Goal: Task Accomplishment & Management: Manage account settings

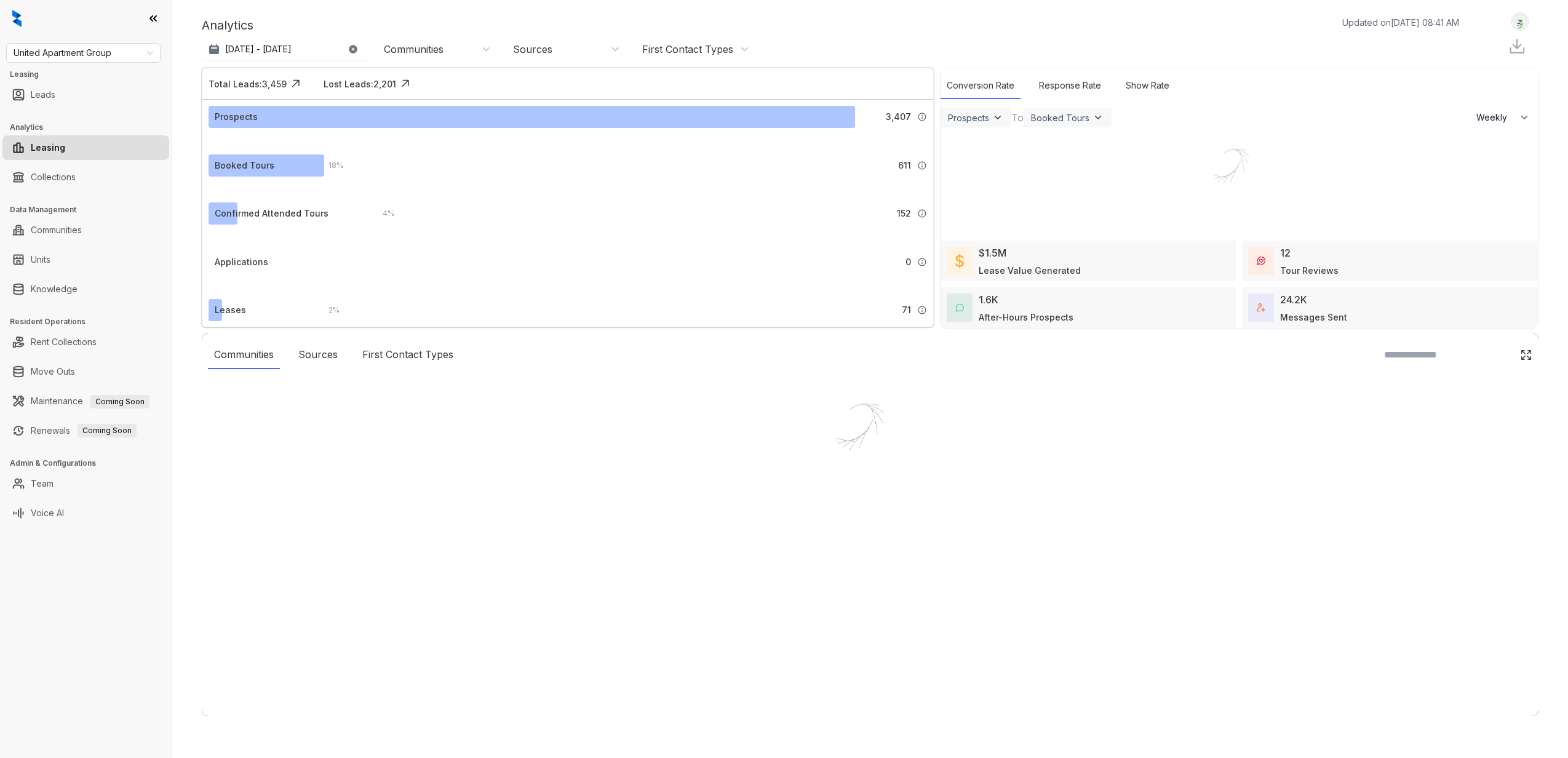
select select "******"
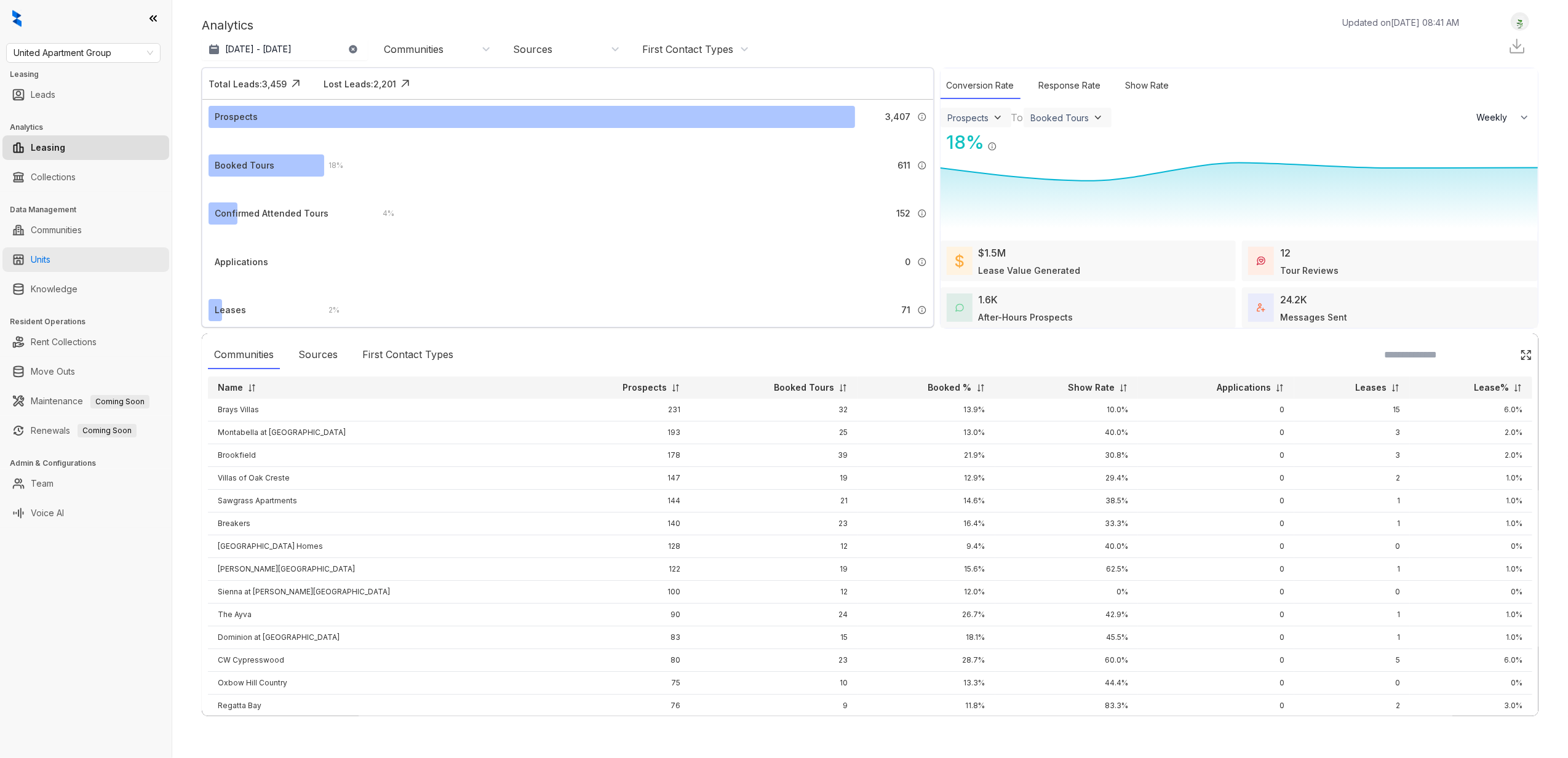
click at [50, 261] on link "Units" at bounding box center [40, 259] width 20 height 24
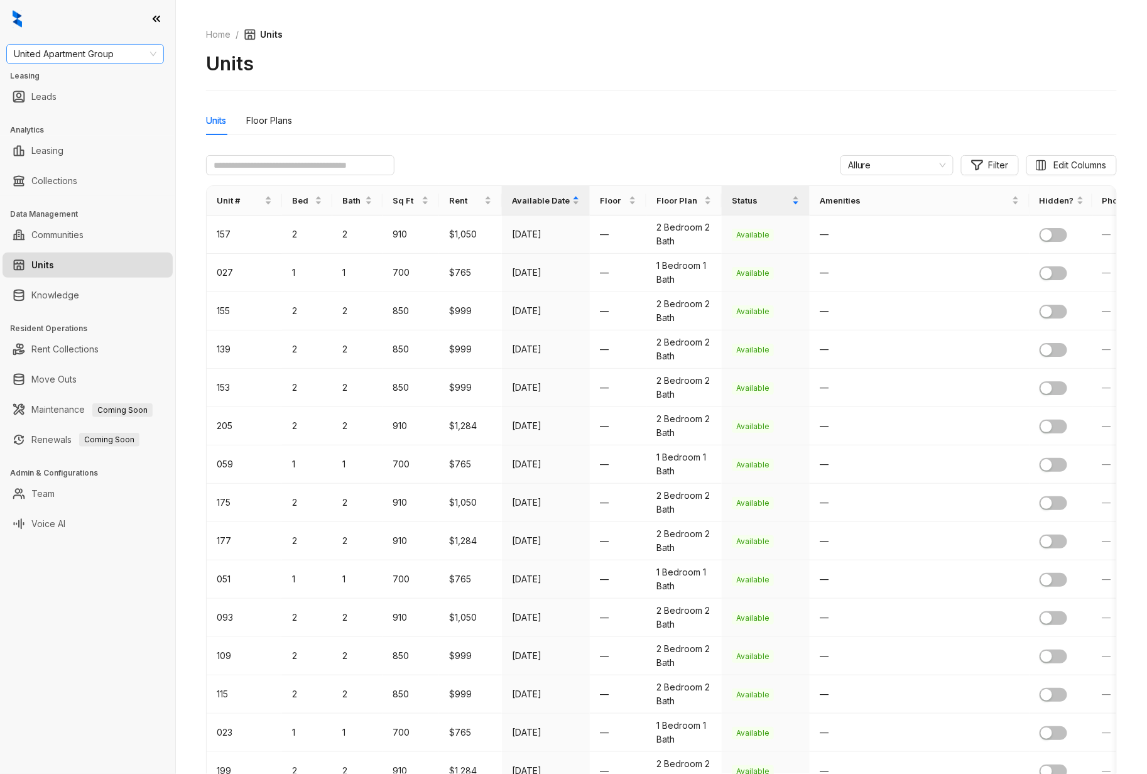
click at [83, 54] on span "United Apartment Group" at bounding box center [85, 54] width 143 height 19
type input "****"
click at [64, 73] on div "[GEOGRAPHIC_DATA]" at bounding box center [85, 79] width 138 height 14
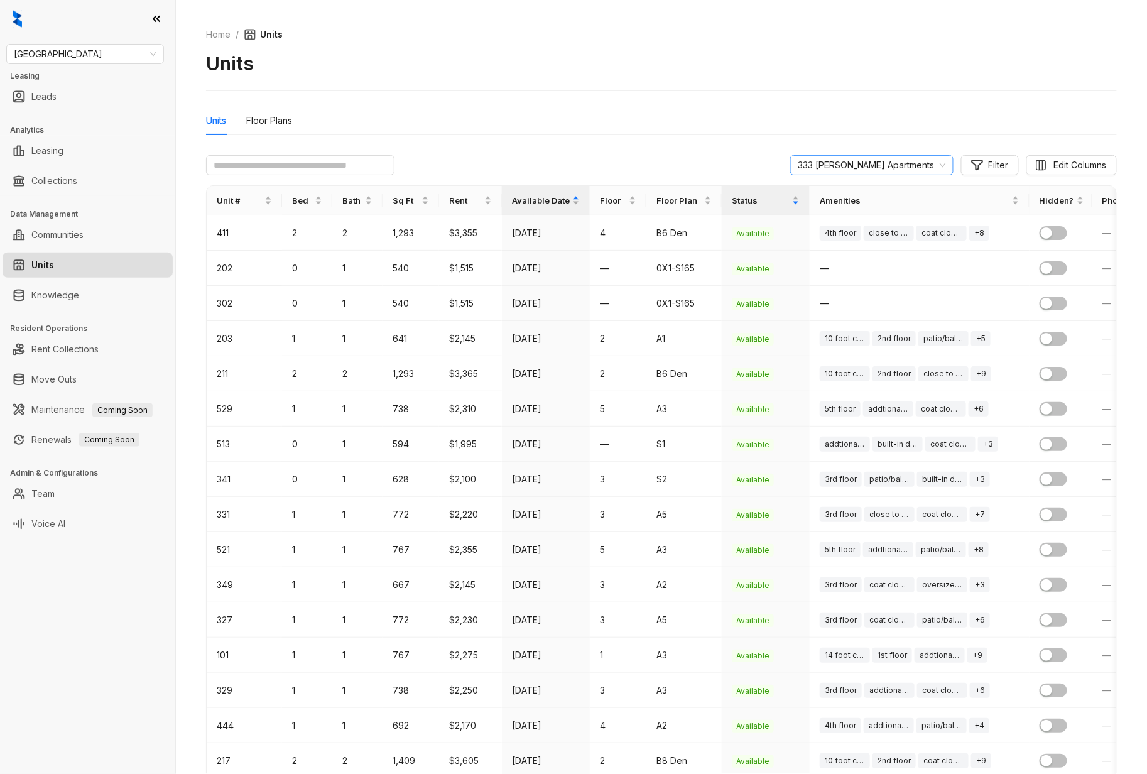
click at [888, 165] on span "333 [PERSON_NAME] Apartments" at bounding box center [871, 165] width 148 height 19
click at [874, 166] on span "333 [PERSON_NAME] Apartments" at bounding box center [871, 165] width 148 height 19
type input "*****"
click at [885, 188] on div "The Slate at [GEOGRAPHIC_DATA]" at bounding box center [872, 191] width 112 height 14
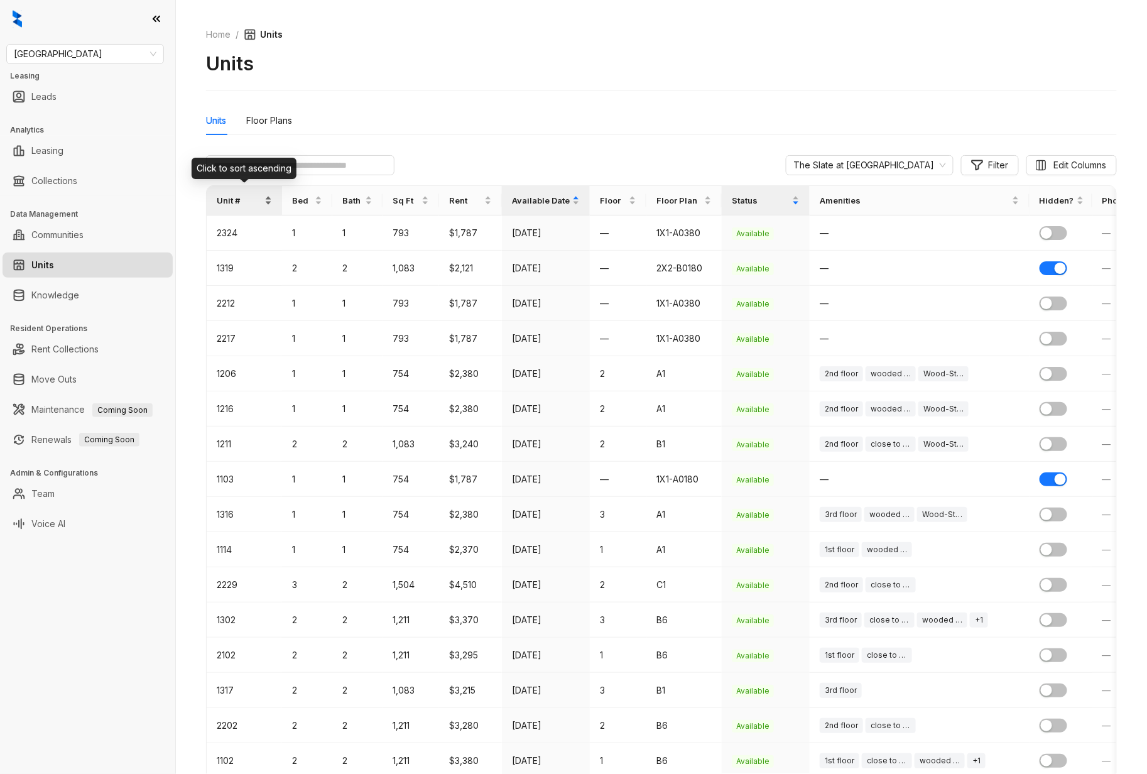
click at [260, 197] on span "Unit #" at bounding box center [239, 200] width 45 height 13
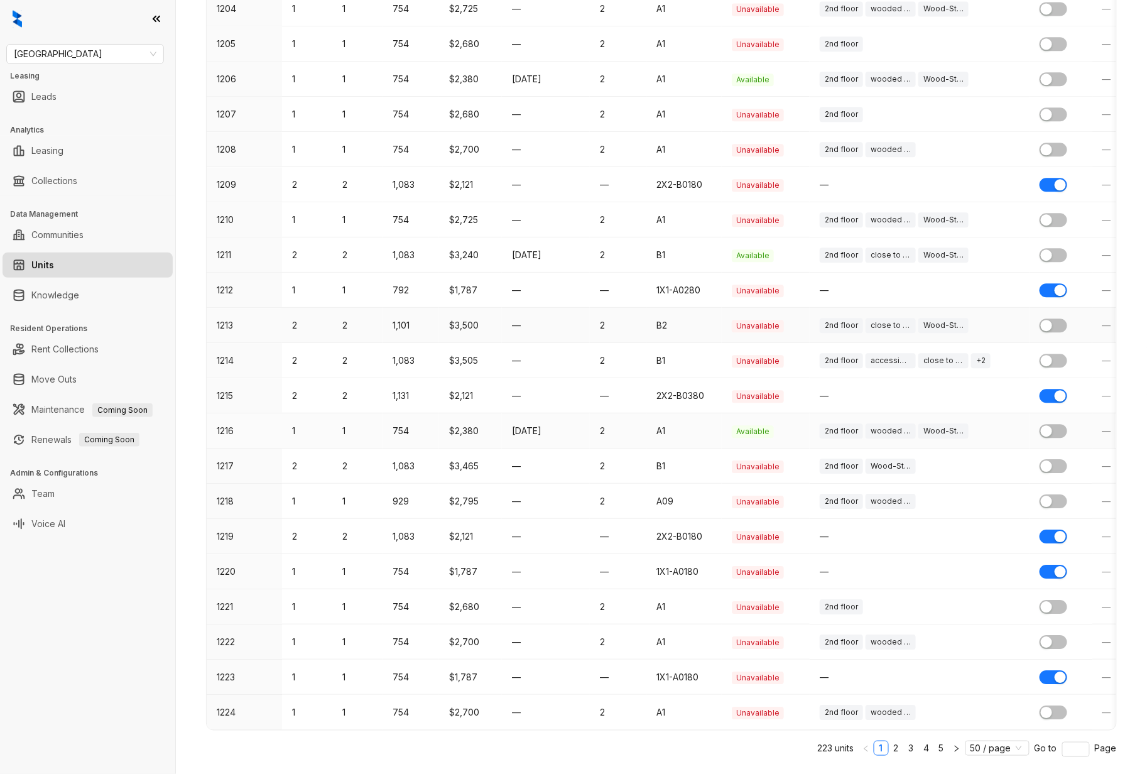
scroll to position [1287, 0]
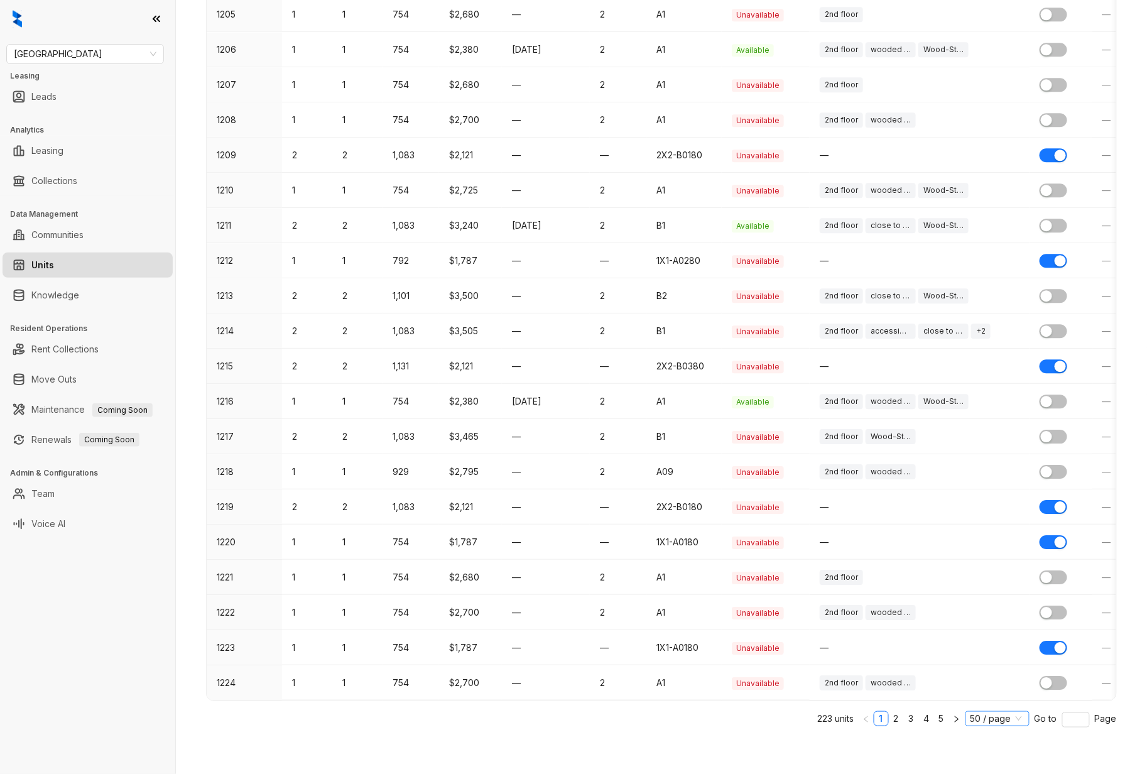
click at [1010, 717] on span "50 / page" at bounding box center [997, 718] width 54 height 14
click at [995, 698] on div "100 / page" at bounding box center [997, 696] width 45 height 14
click at [1010, 721] on span "50 / page" at bounding box center [997, 718] width 54 height 14
click at [986, 692] on div "100 / page" at bounding box center [997, 696] width 45 height 14
click at [995, 718] on span "50 / page" at bounding box center [997, 718] width 54 height 14
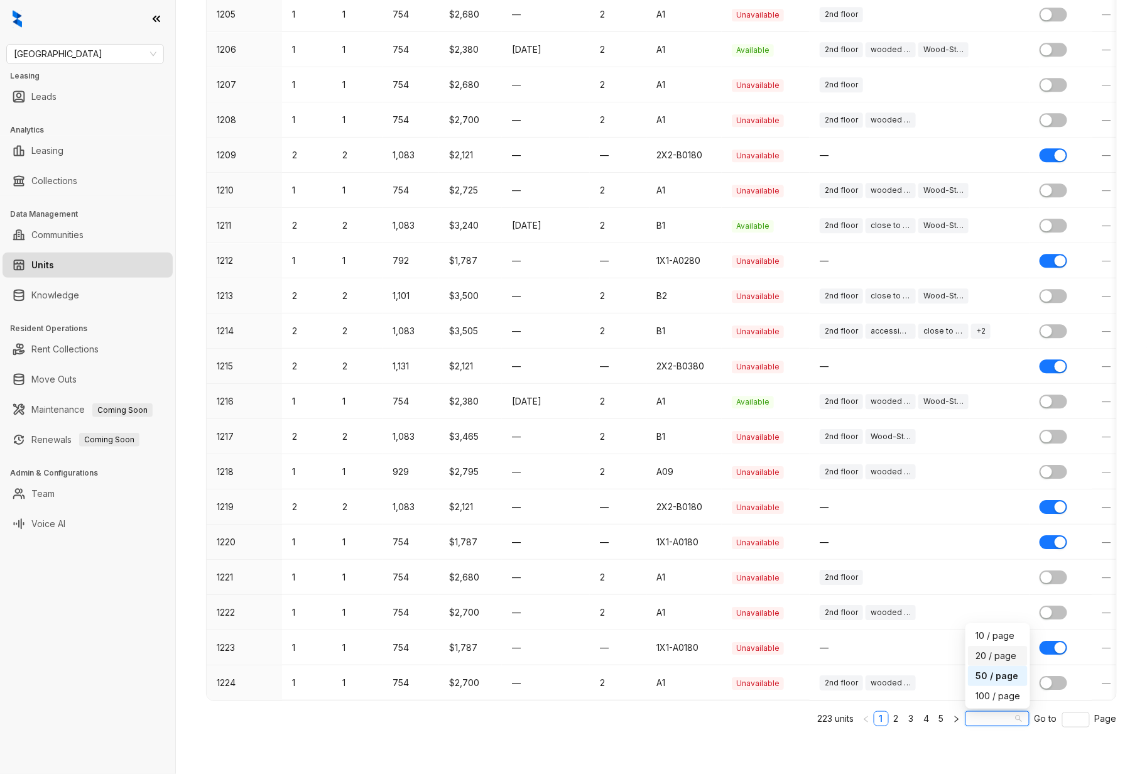
click at [980, 656] on div "20 / page" at bounding box center [997, 656] width 45 height 14
click at [1005, 716] on span "50 / page" at bounding box center [997, 718] width 54 height 14
click at [990, 695] on div "100 / page" at bounding box center [997, 696] width 45 height 14
click at [934, 718] on link "5" at bounding box center [941, 718] width 14 height 14
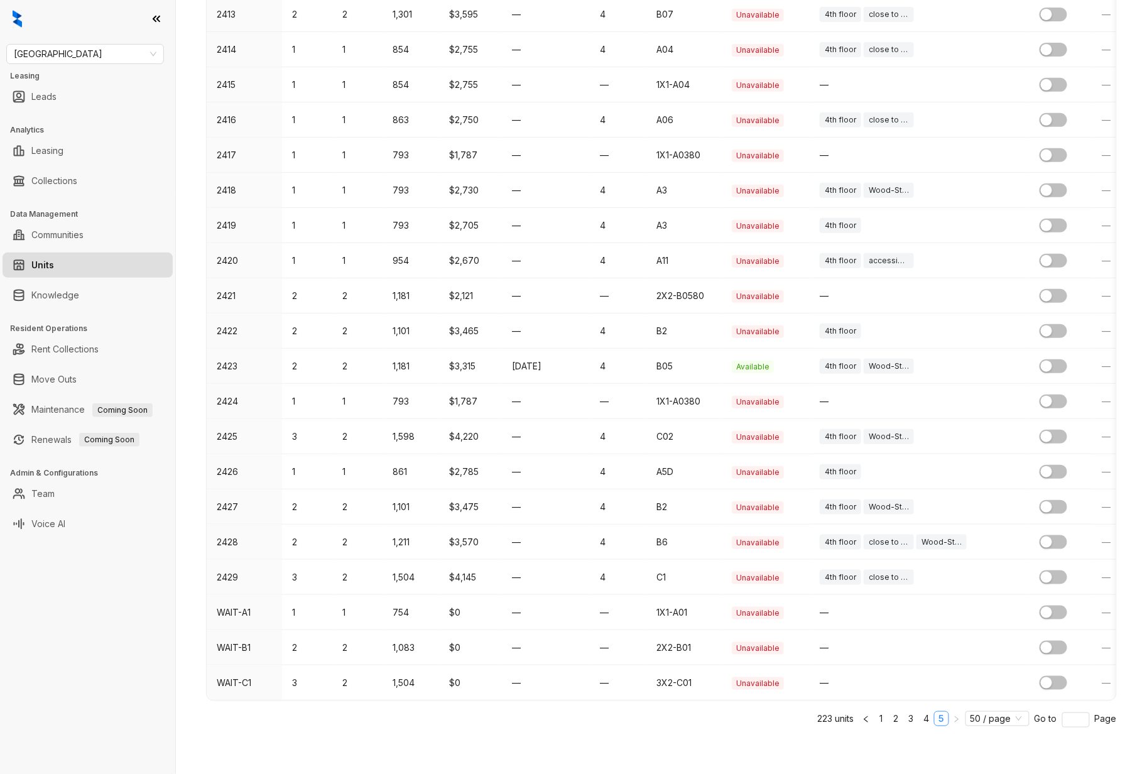
click at [934, 718] on link "5" at bounding box center [941, 718] width 14 height 14
click at [1049, 396] on div "button" at bounding box center [1046, 401] width 11 height 11
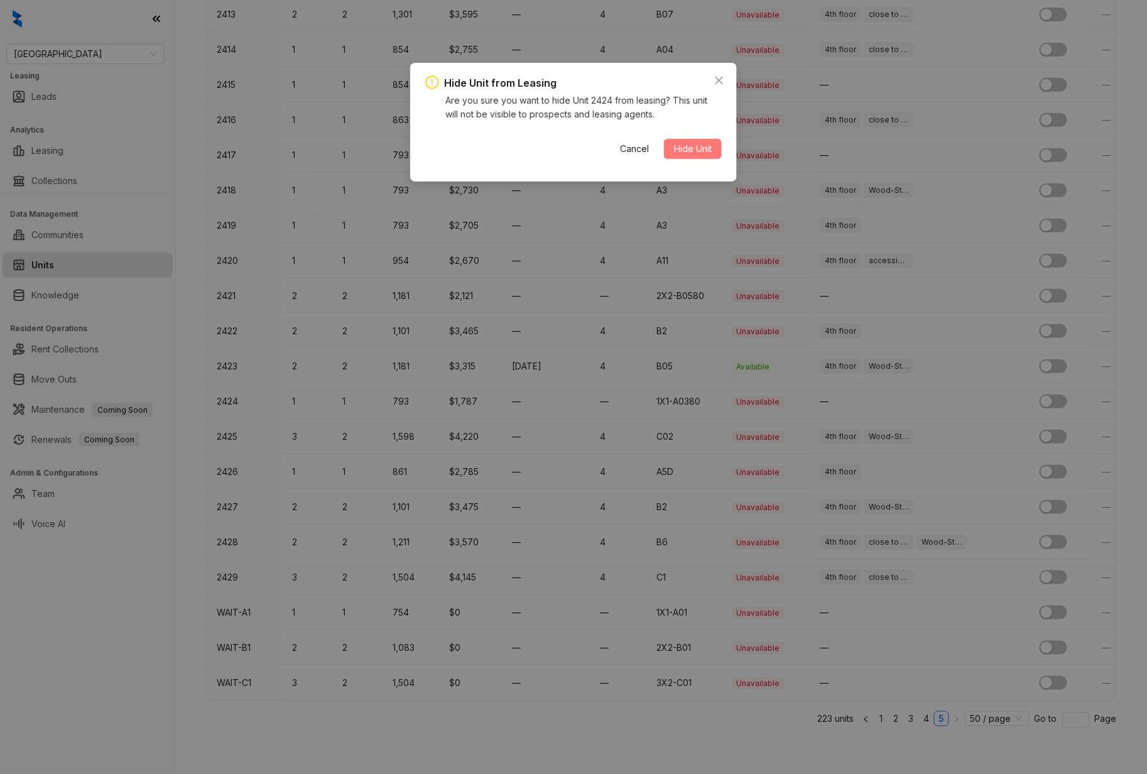
click at [705, 151] on span "Hide Unit" at bounding box center [693, 149] width 38 height 14
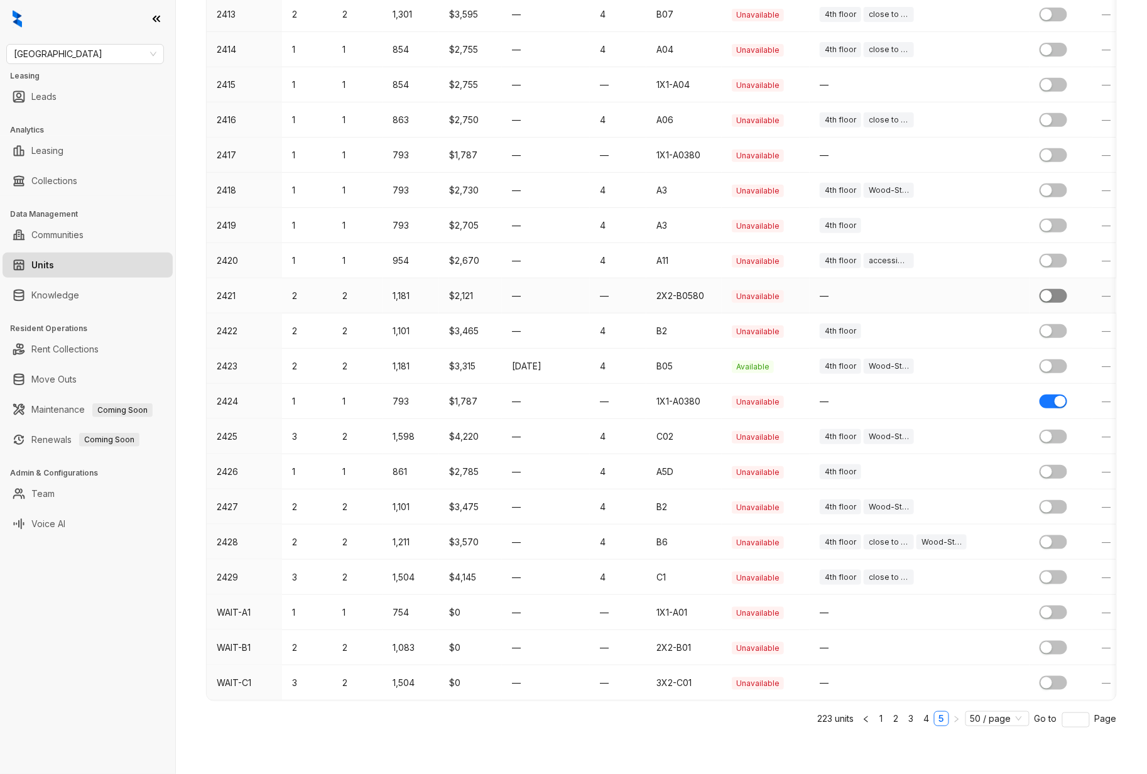
click at [1046, 290] on div "button" at bounding box center [1046, 295] width 11 height 11
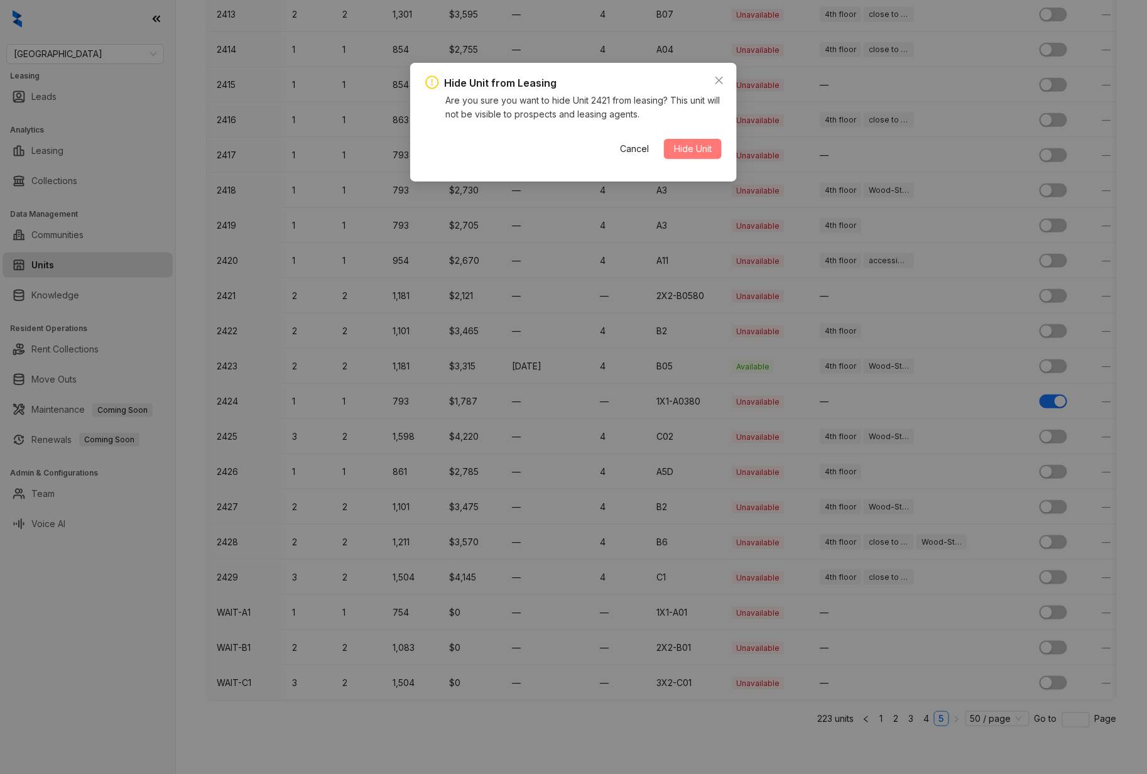
click at [697, 151] on span "Hide Unit" at bounding box center [693, 149] width 38 height 14
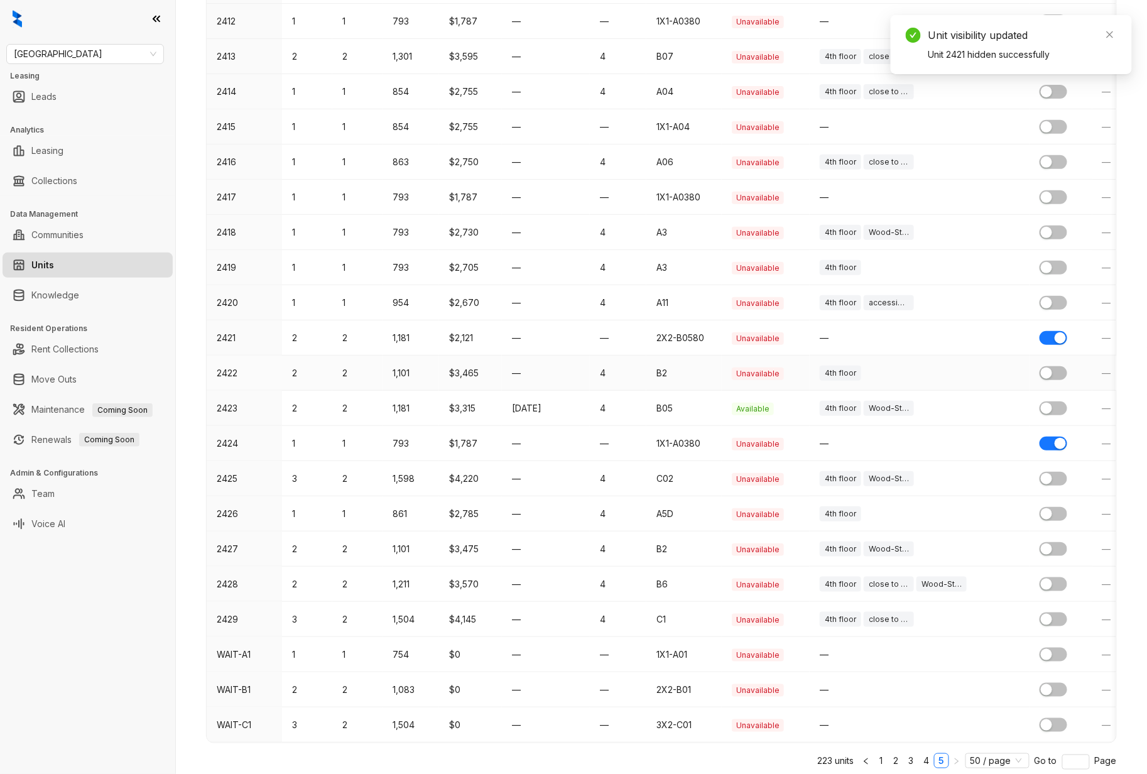
scroll to position [254, 0]
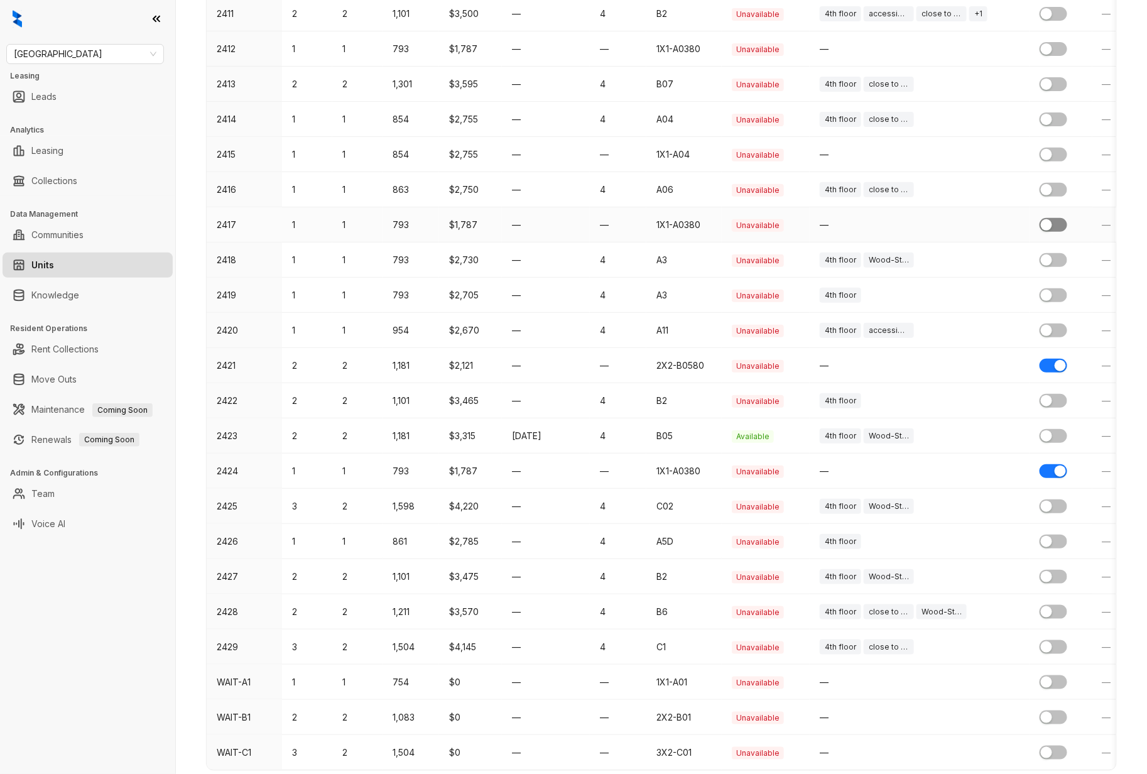
click at [1051, 227] on div "button" at bounding box center [1046, 224] width 11 height 11
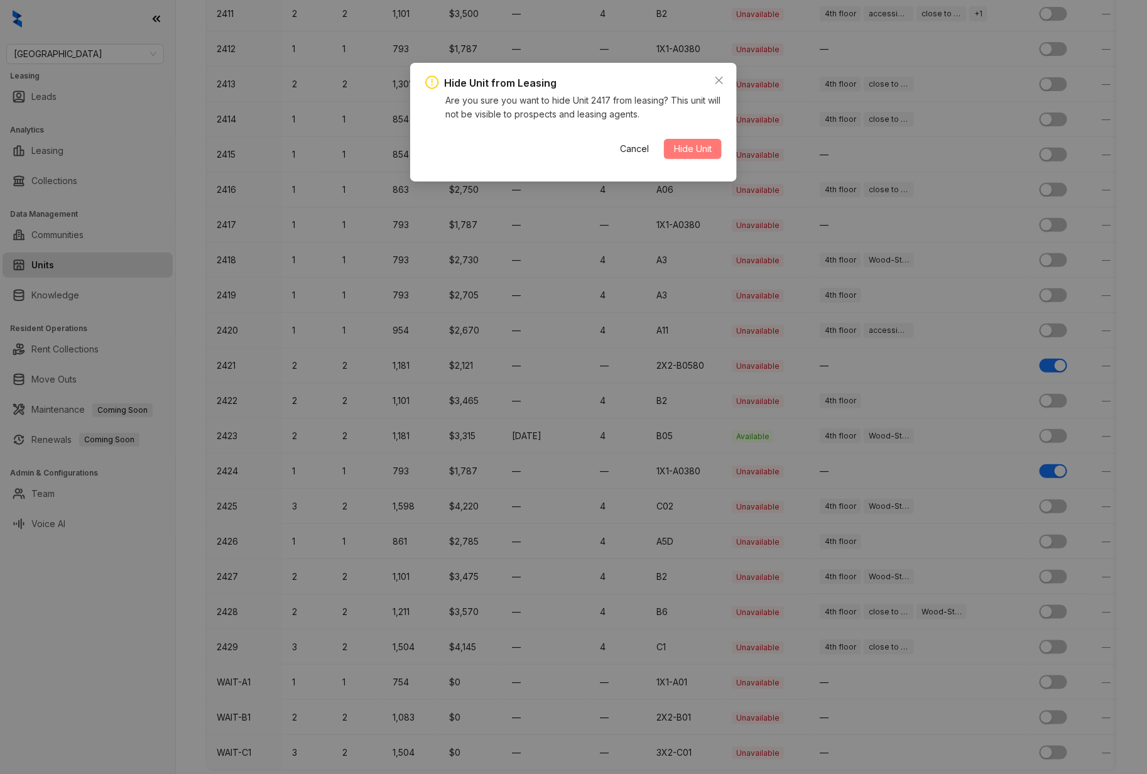
click at [686, 147] on span "Hide Unit" at bounding box center [693, 149] width 38 height 14
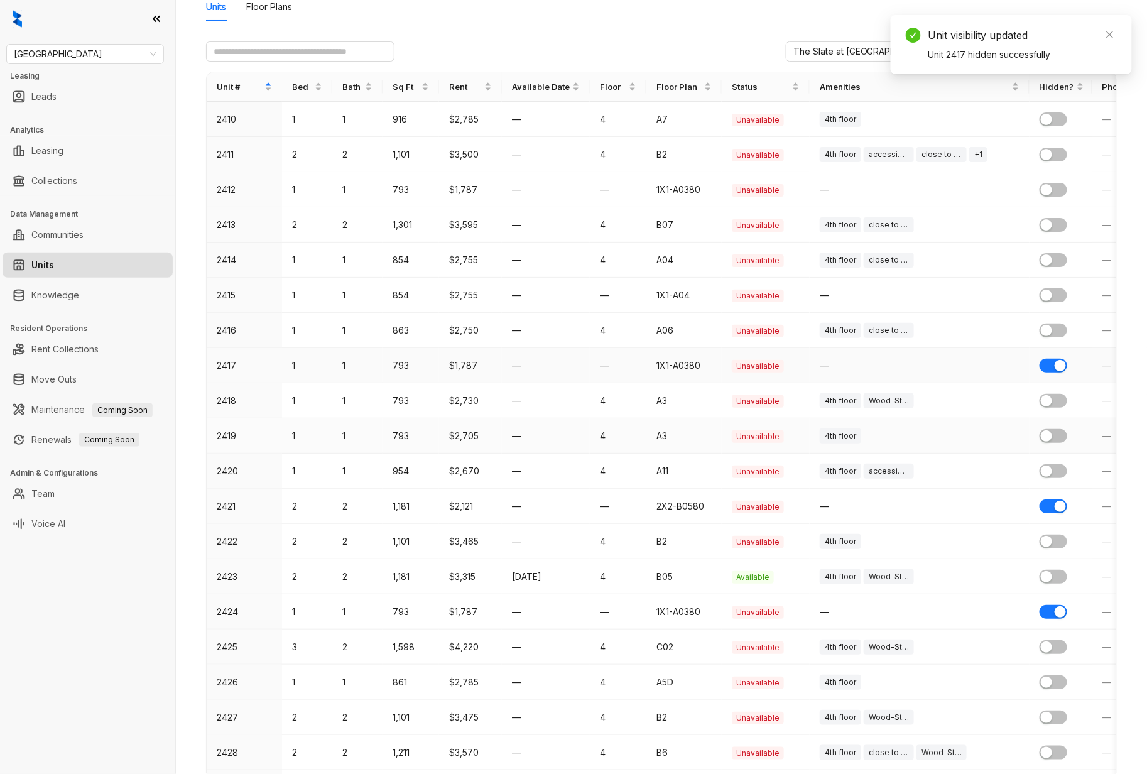
scroll to position [87, 0]
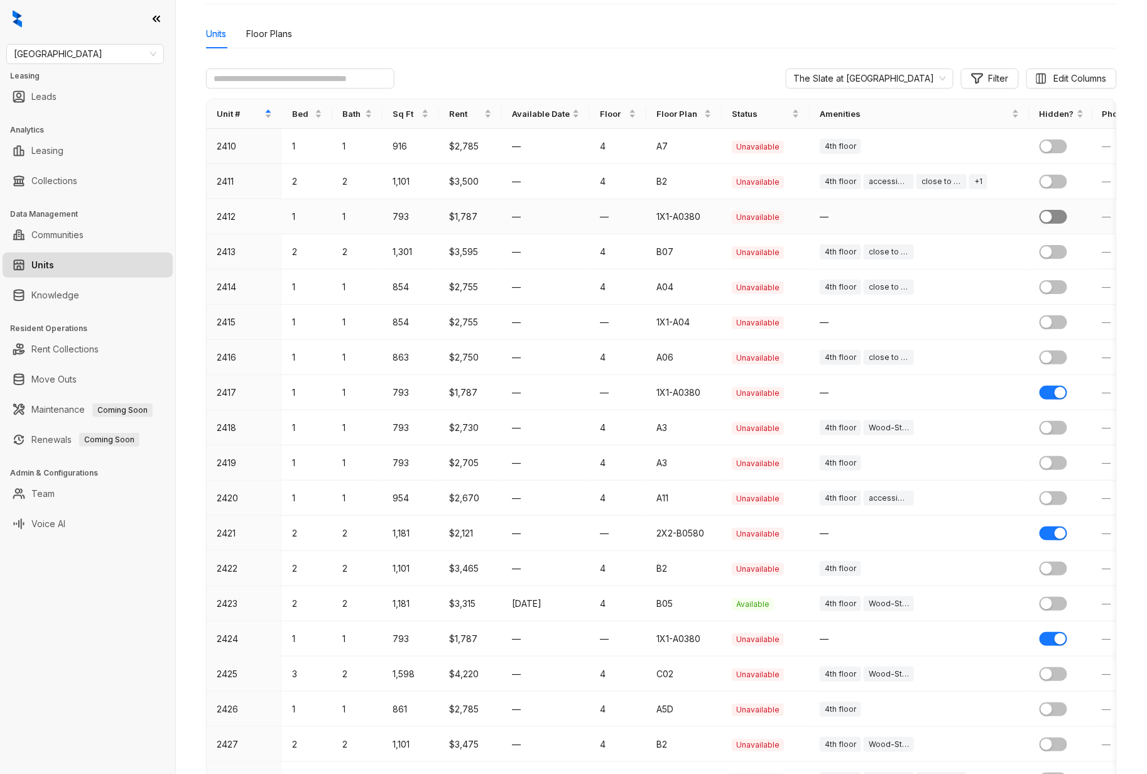
click at [1048, 214] on div "button" at bounding box center [1046, 216] width 11 height 11
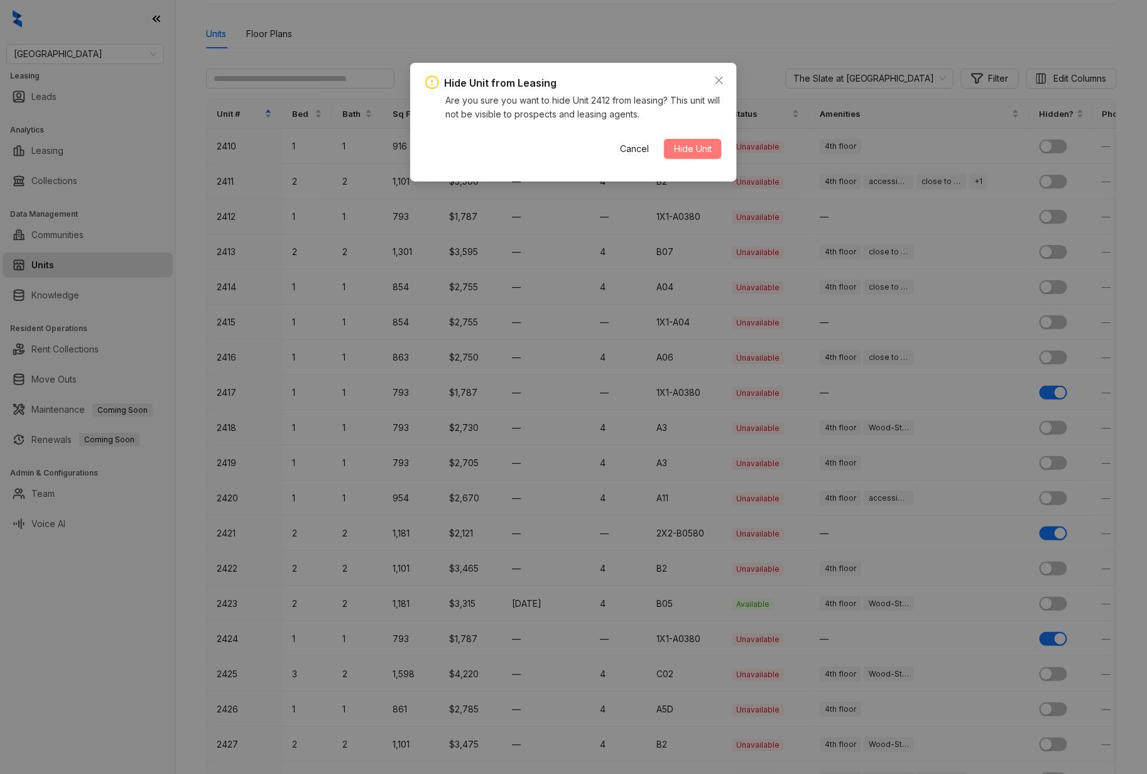
click at [693, 148] on span "Hide Unit" at bounding box center [693, 149] width 38 height 14
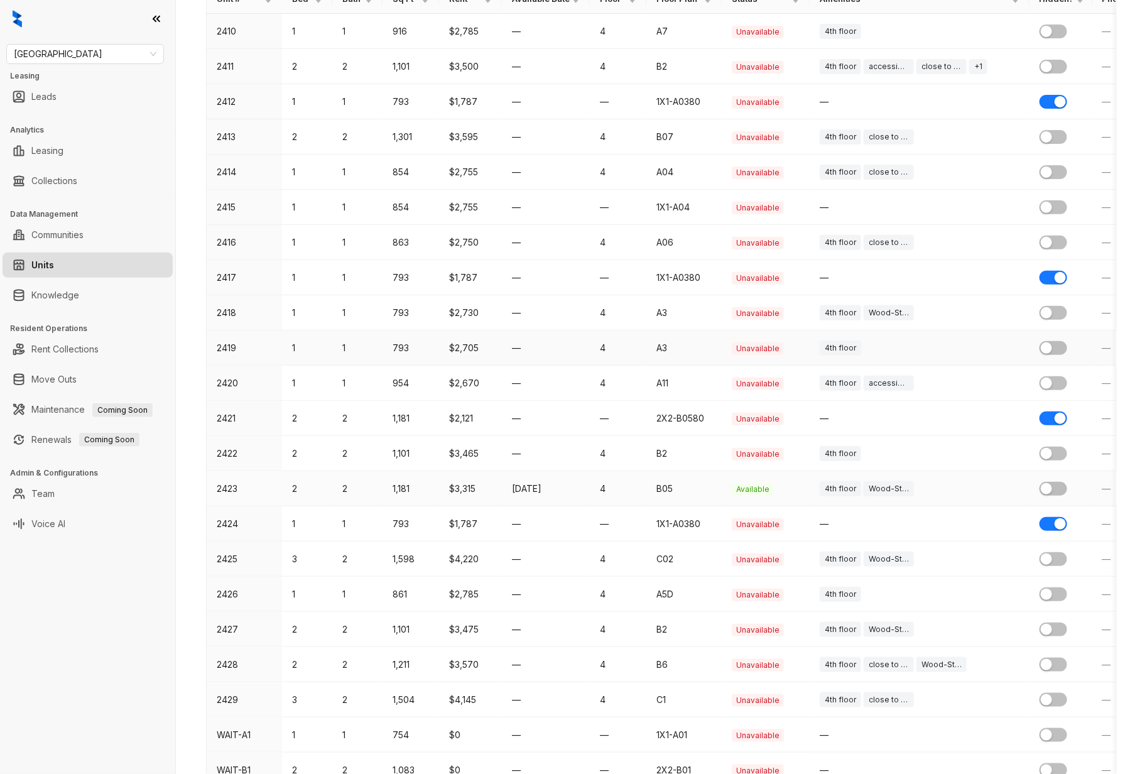
scroll to position [338, 0]
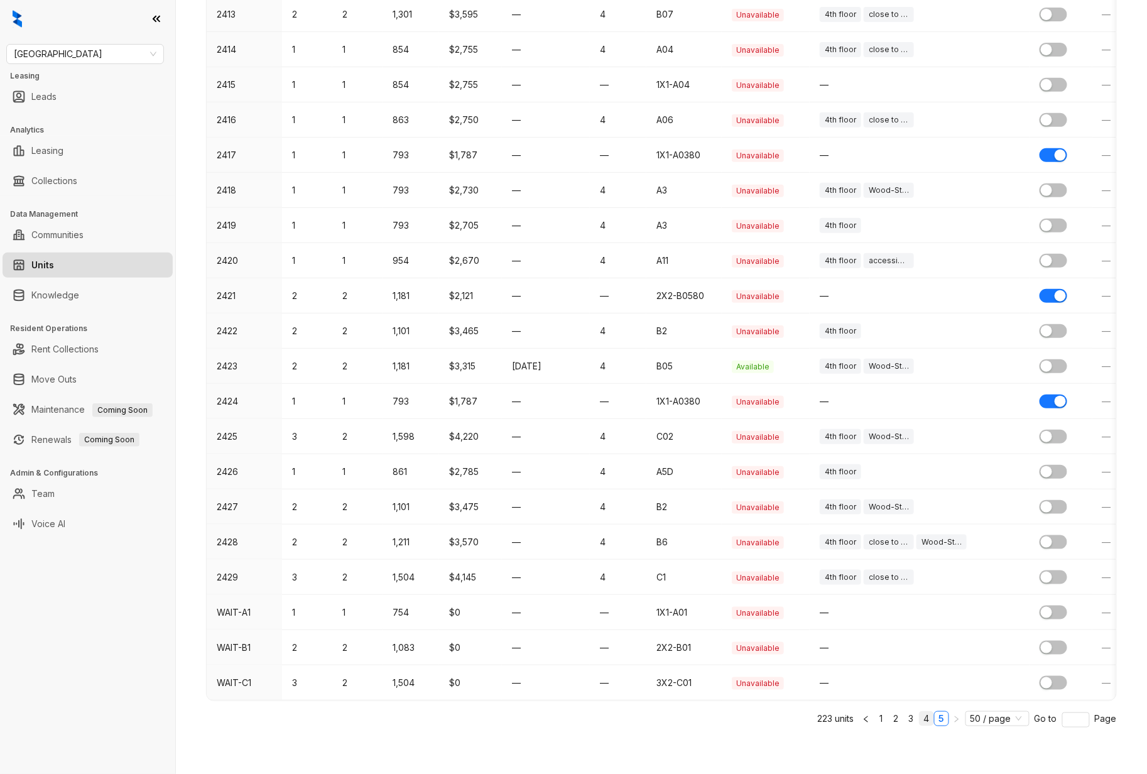
click at [919, 715] on link "4" at bounding box center [926, 718] width 14 height 14
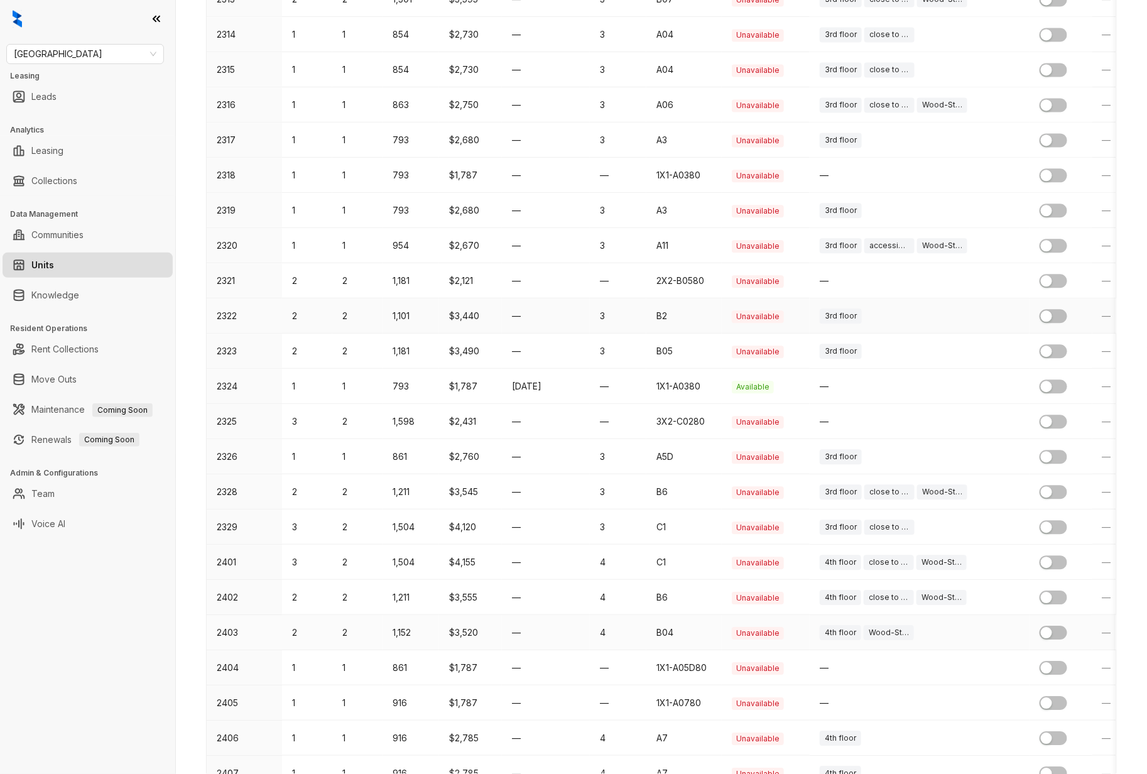
scroll to position [1287, 0]
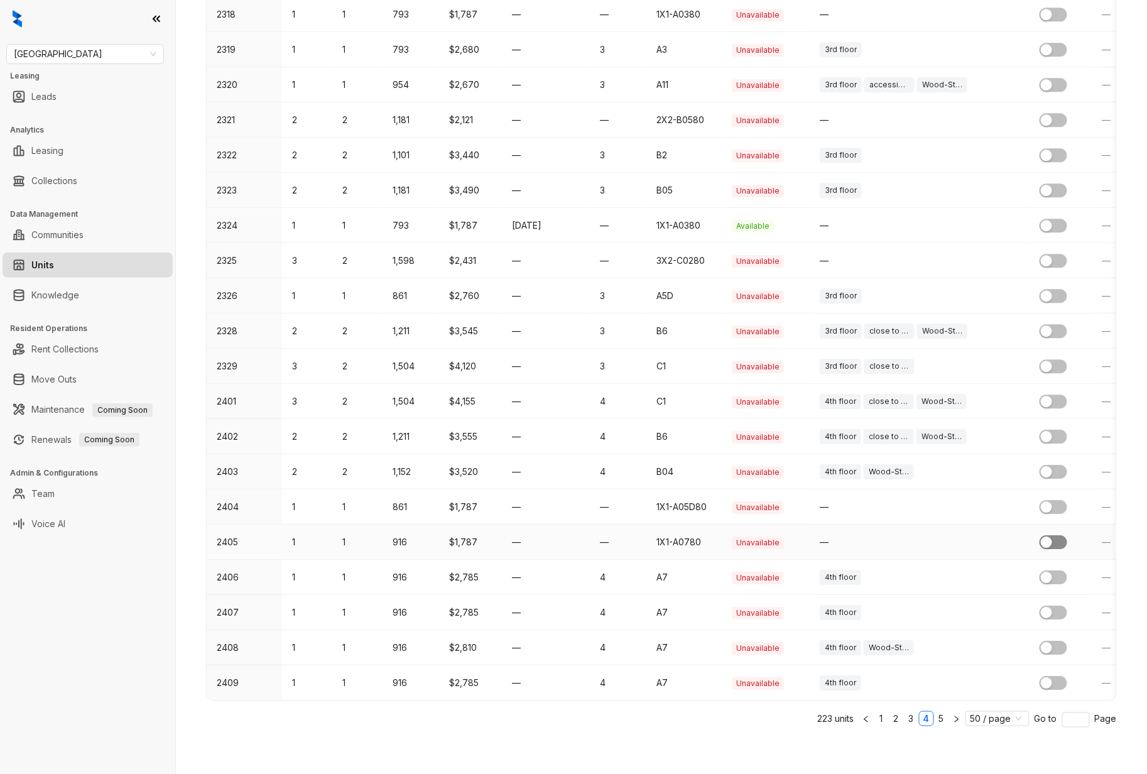
click at [1046, 536] on div "button" at bounding box center [1046, 541] width 11 height 11
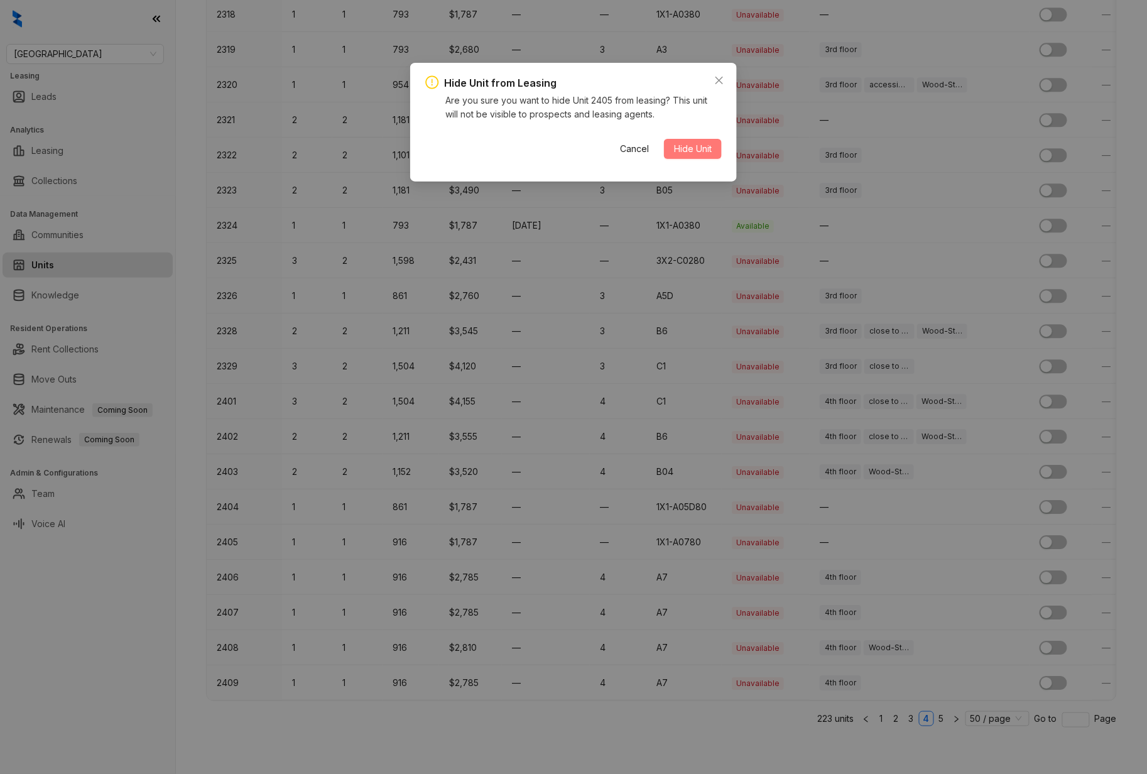
click at [707, 154] on span "Hide Unit" at bounding box center [693, 149] width 38 height 14
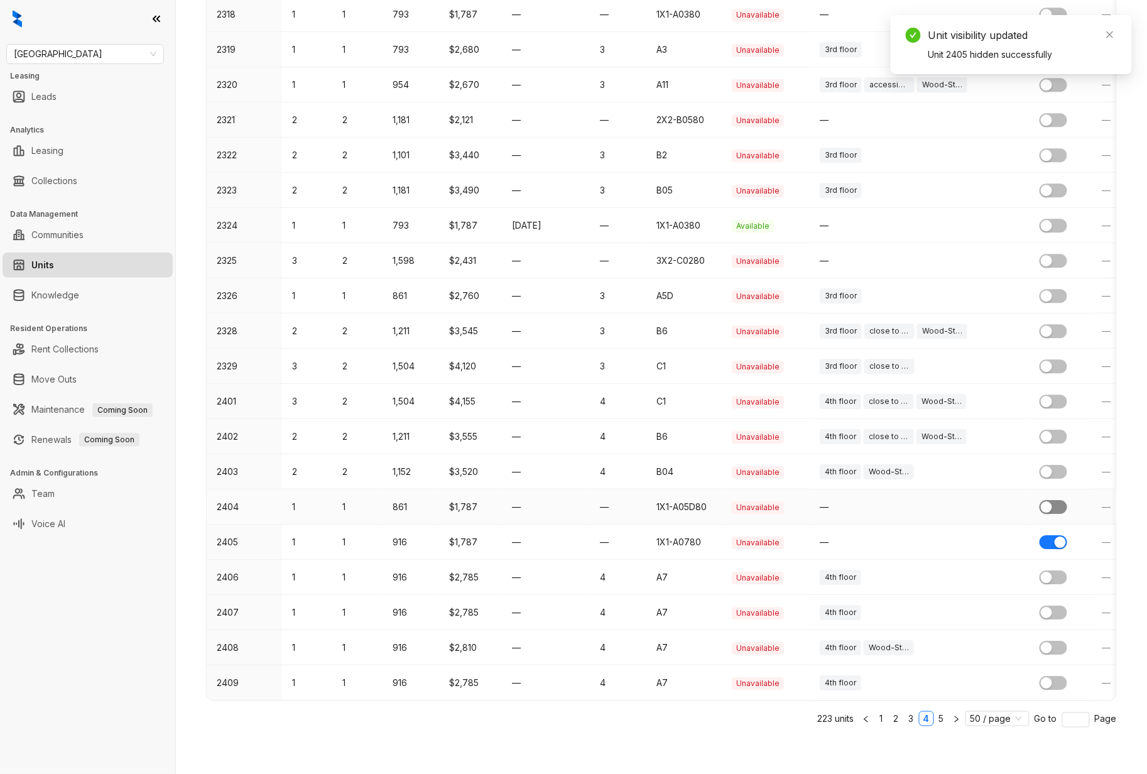
click at [1047, 501] on div "button" at bounding box center [1046, 506] width 11 height 11
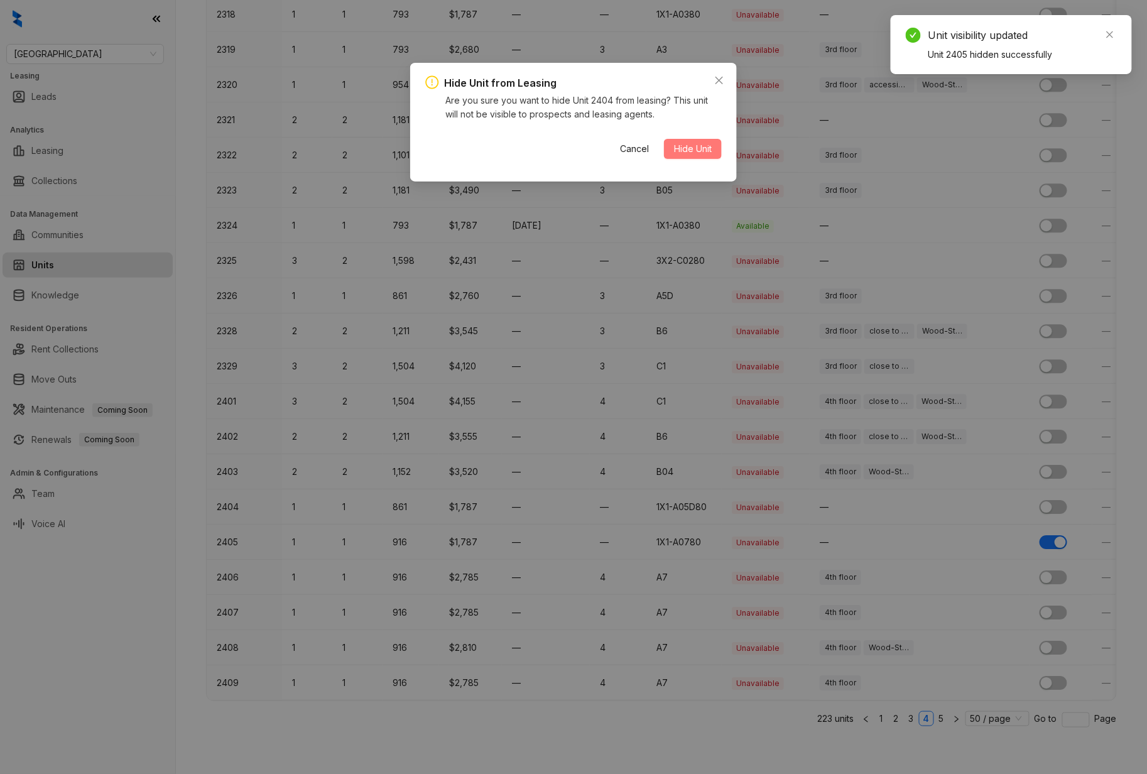
click at [701, 147] on span "Hide Unit" at bounding box center [693, 149] width 38 height 14
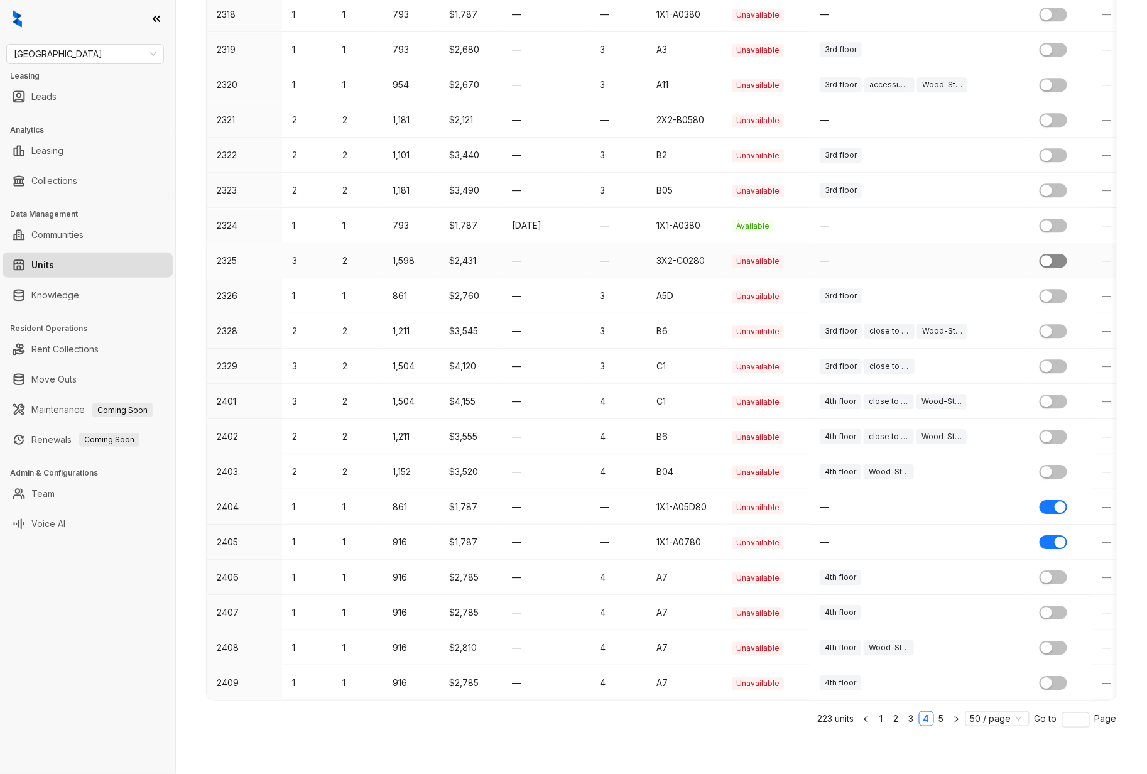
click at [1046, 255] on div "button" at bounding box center [1046, 260] width 11 height 11
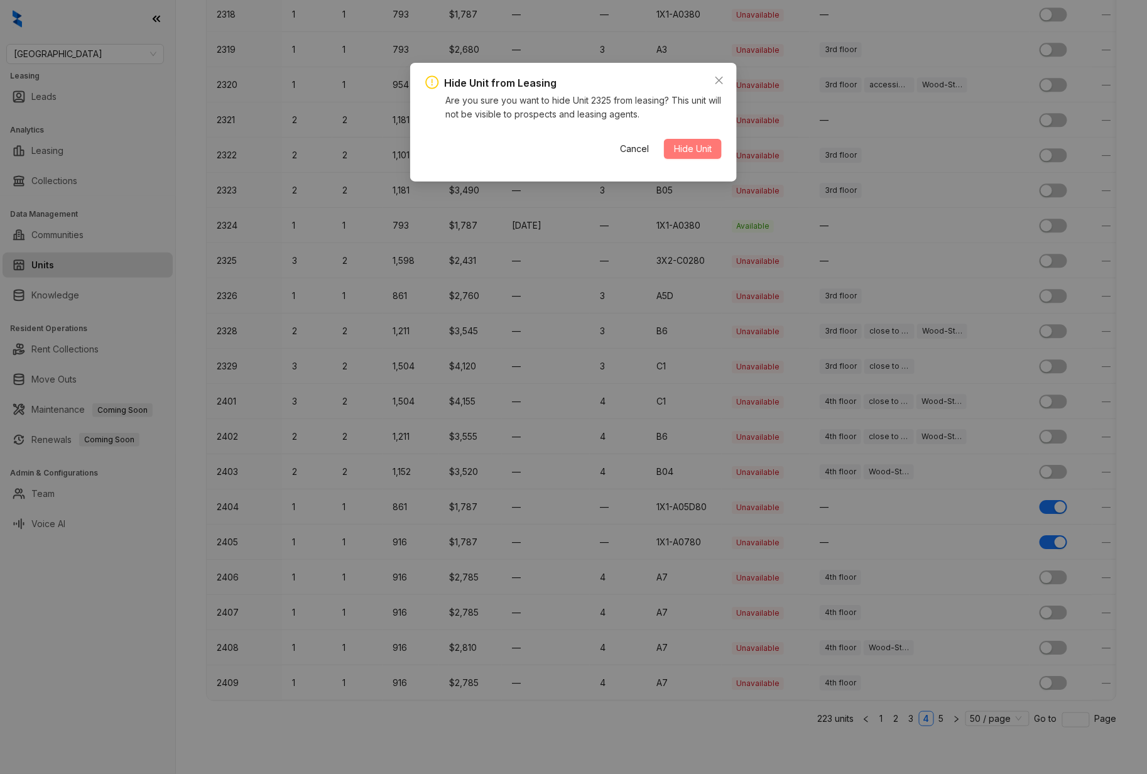
click at [684, 148] on span "Hide Unit" at bounding box center [693, 149] width 38 height 14
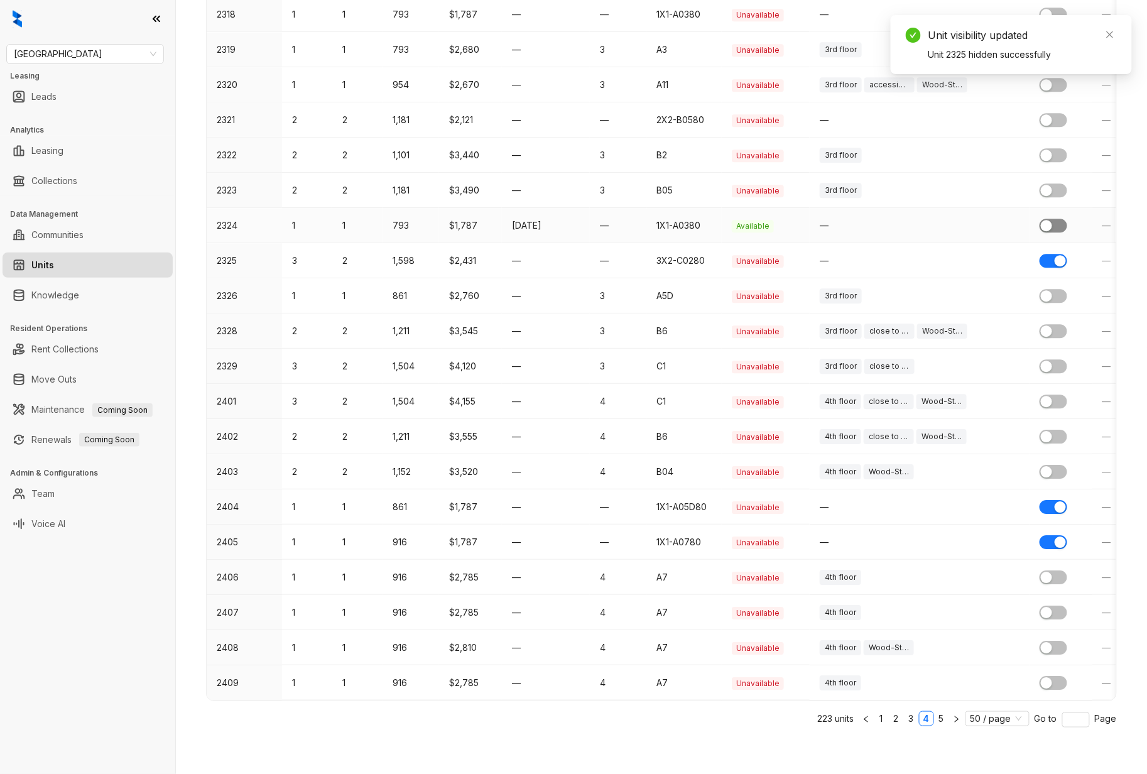
click at [1049, 220] on div "button" at bounding box center [1046, 225] width 11 height 11
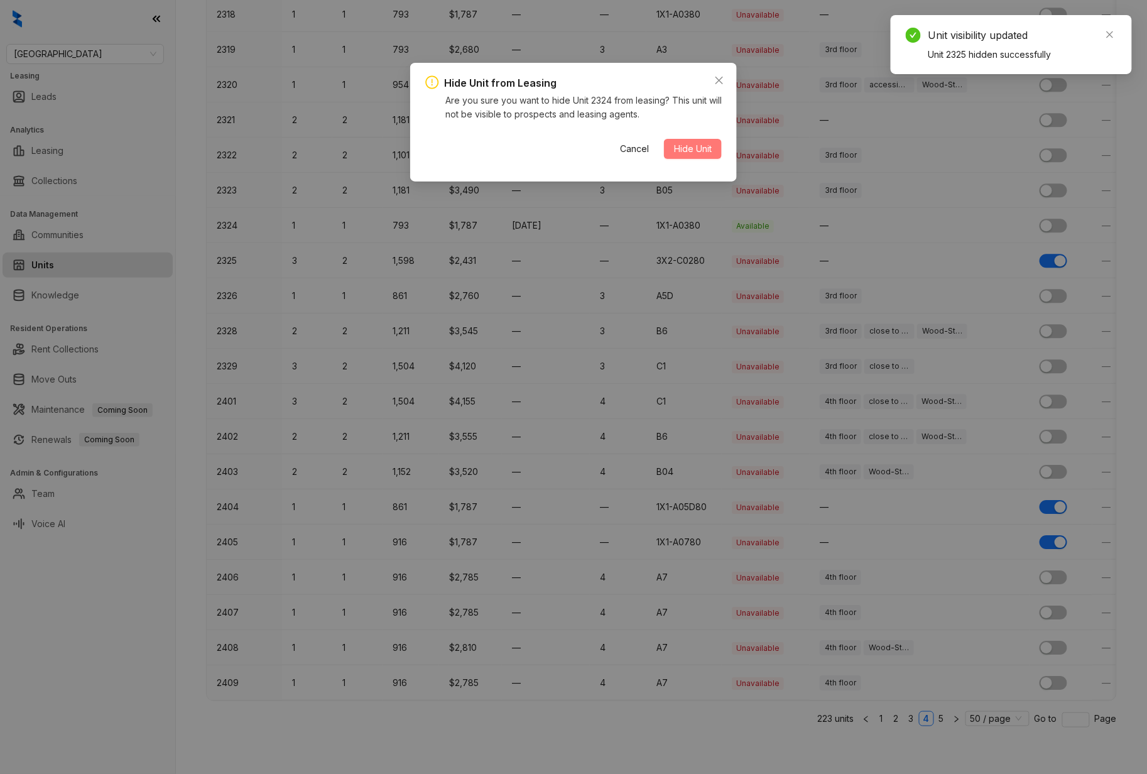
click at [681, 144] on span "Hide Unit" at bounding box center [693, 149] width 38 height 14
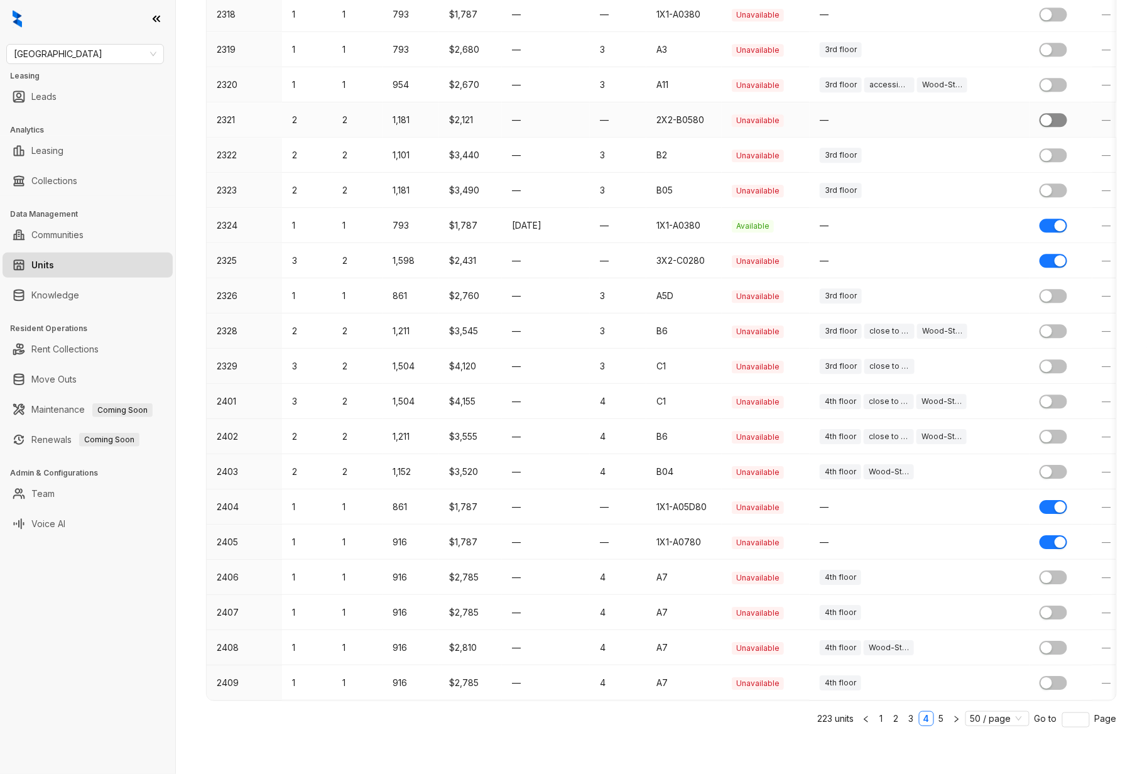
click at [1049, 114] on div "button" at bounding box center [1046, 119] width 11 height 11
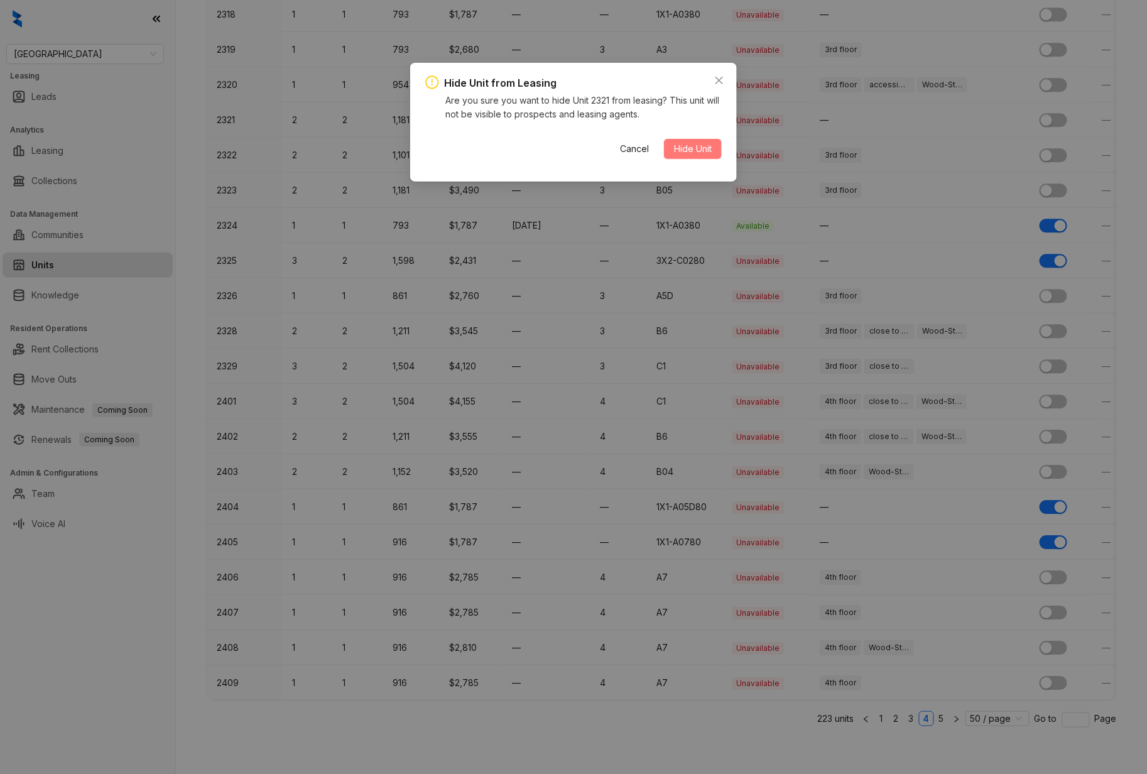
click at [696, 153] on span "Hide Unit" at bounding box center [693, 149] width 38 height 14
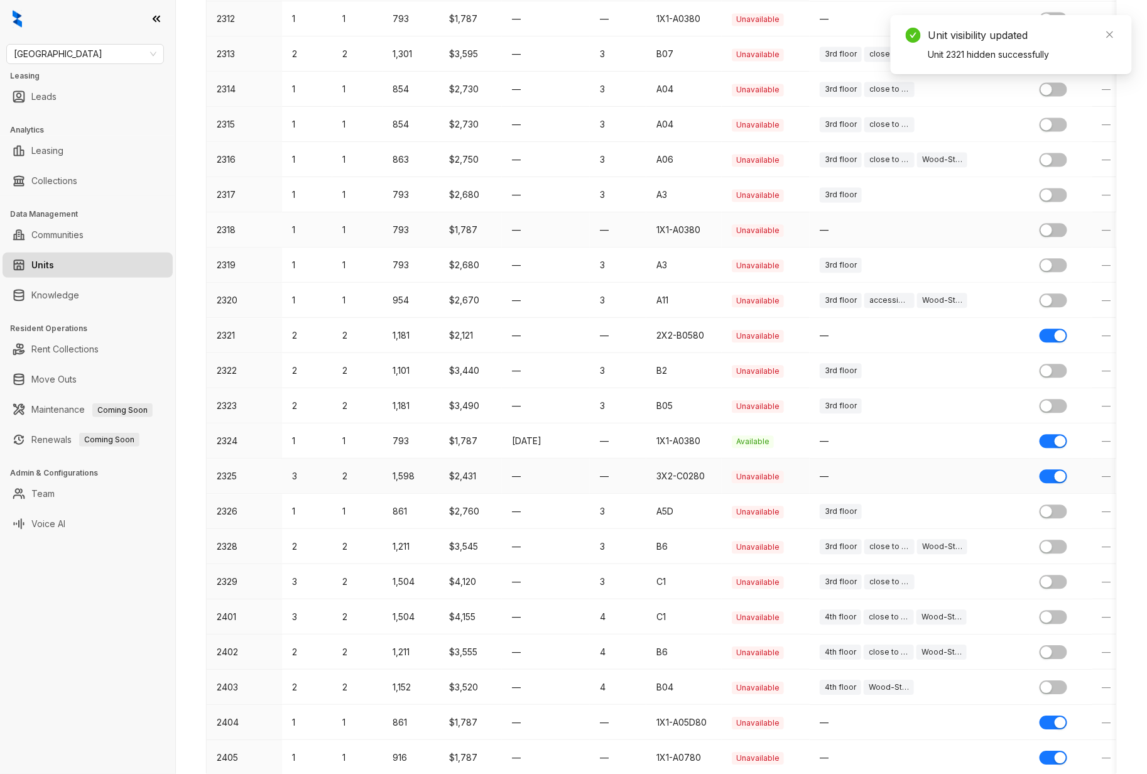
scroll to position [1036, 0]
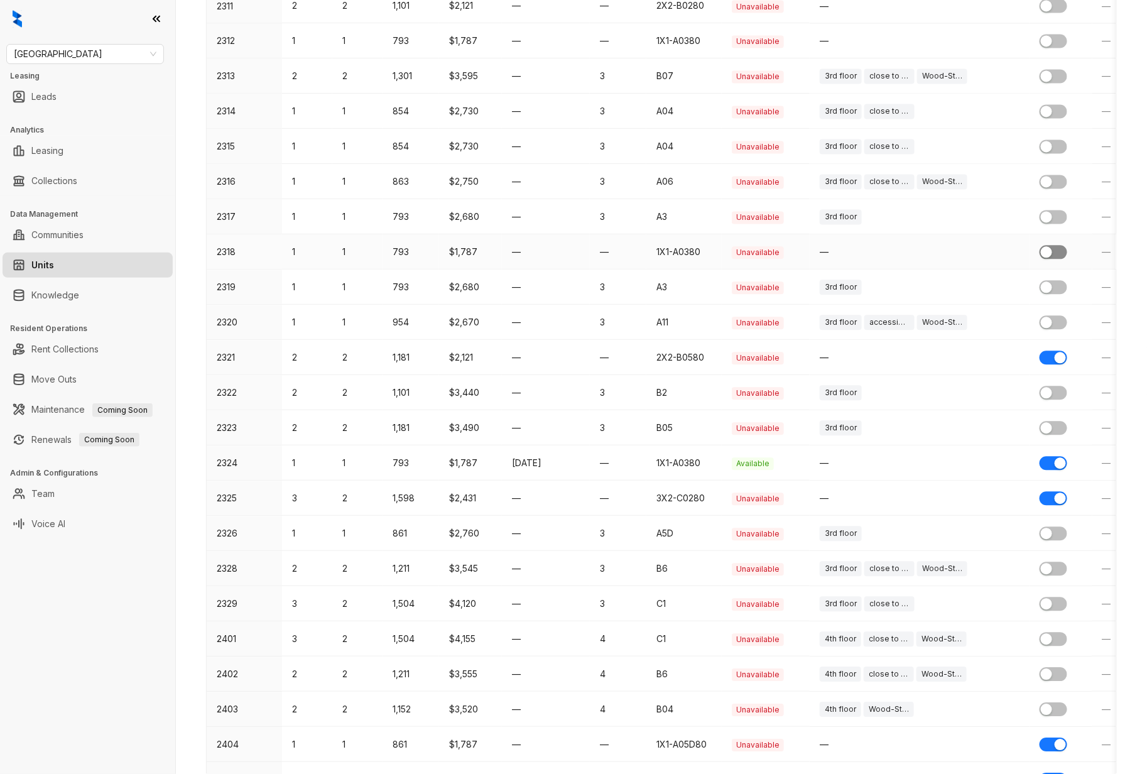
click at [1051, 255] on div "button" at bounding box center [1046, 251] width 11 height 11
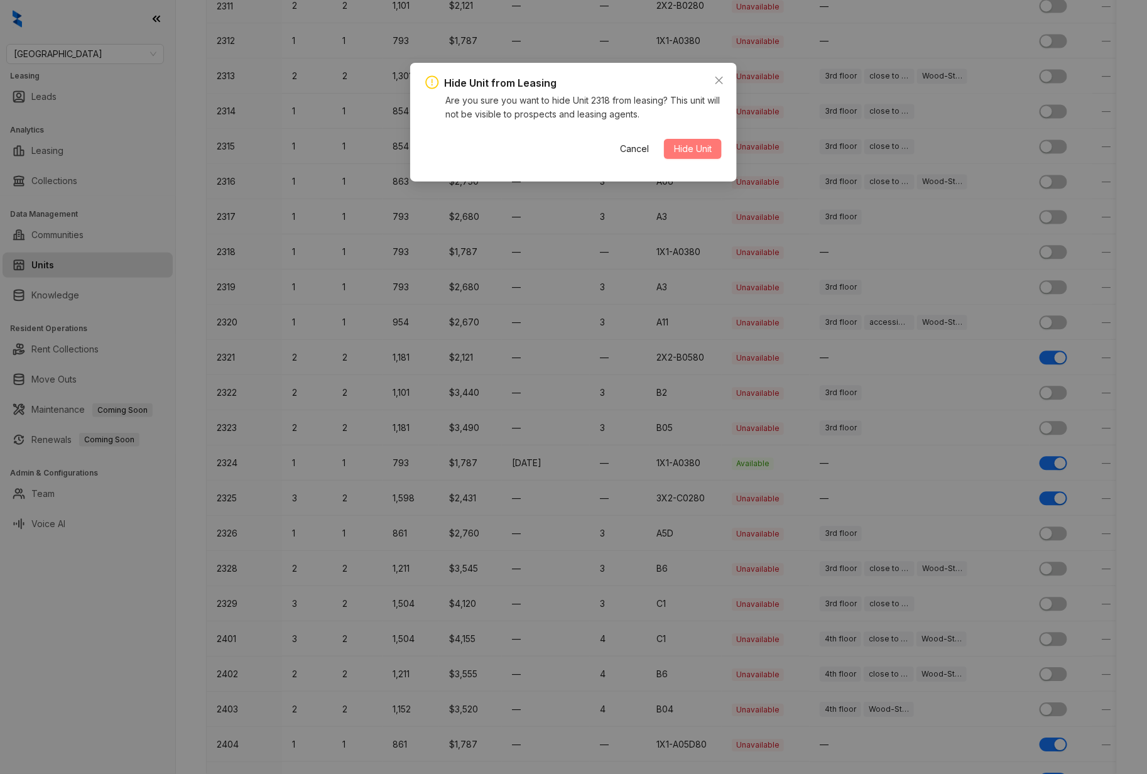
click at [681, 149] on span "Hide Unit" at bounding box center [693, 149] width 38 height 14
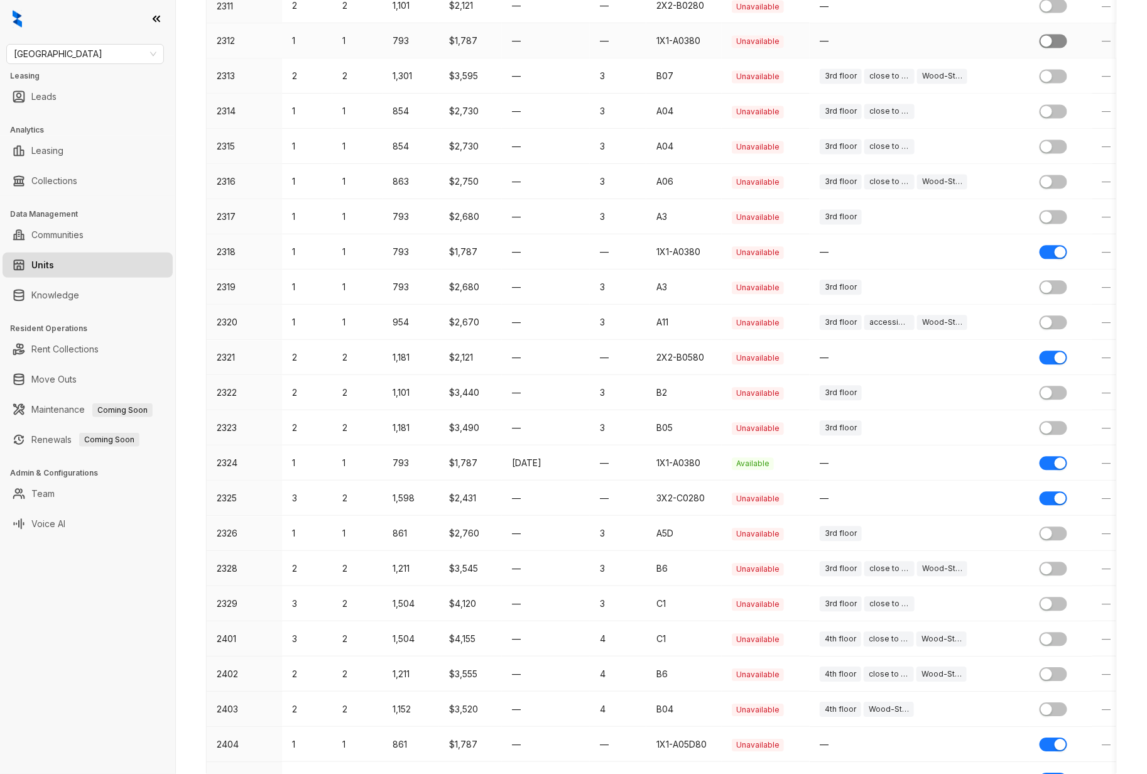
click at [1046, 41] on div "button" at bounding box center [1046, 40] width 11 height 11
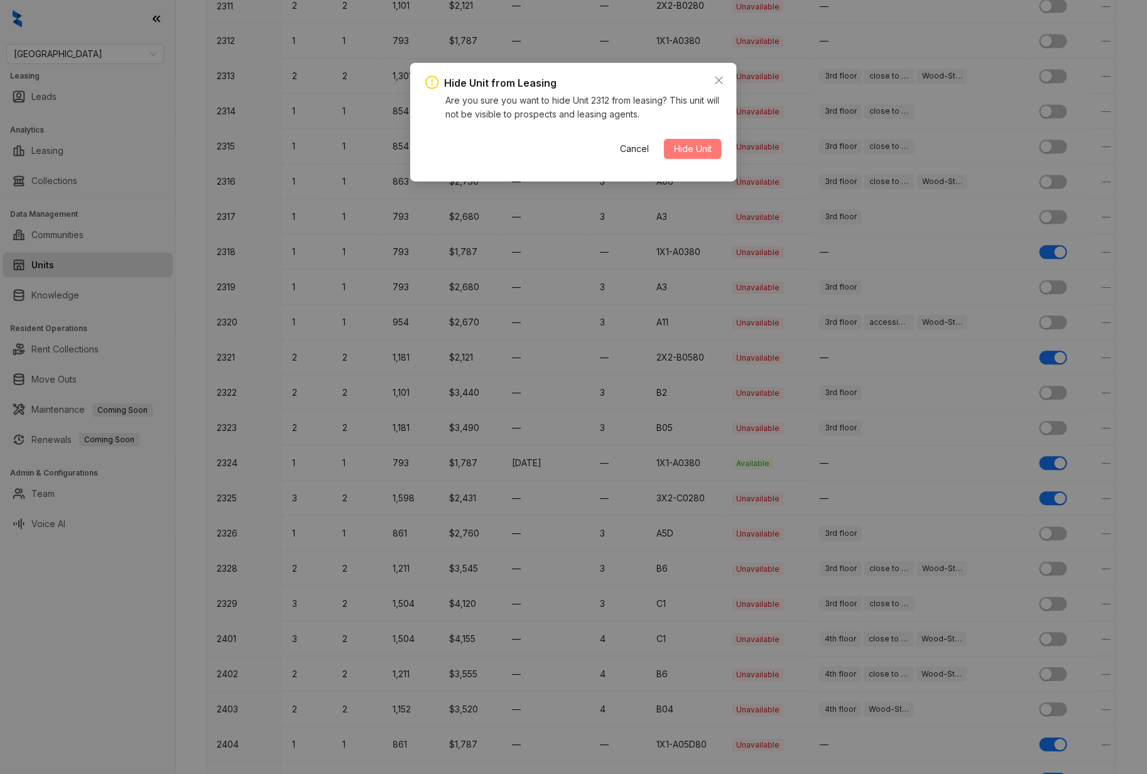
click at [689, 151] on span "Hide Unit" at bounding box center [693, 149] width 38 height 14
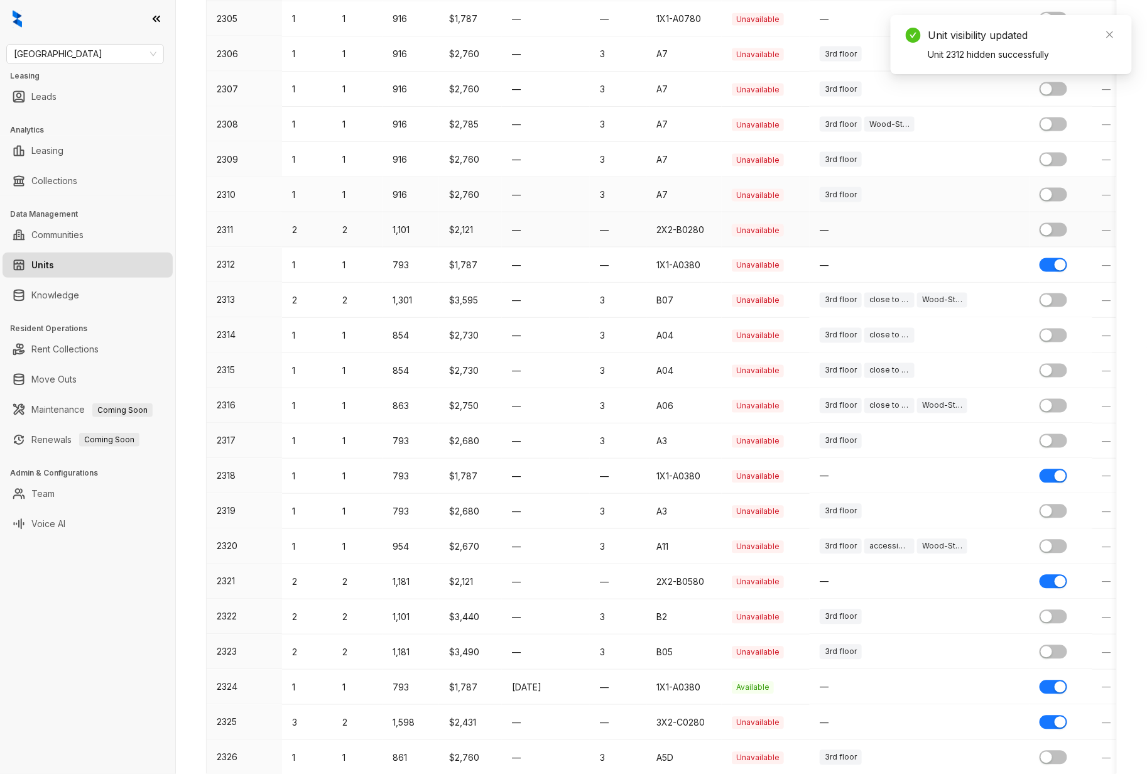
scroll to position [785, 0]
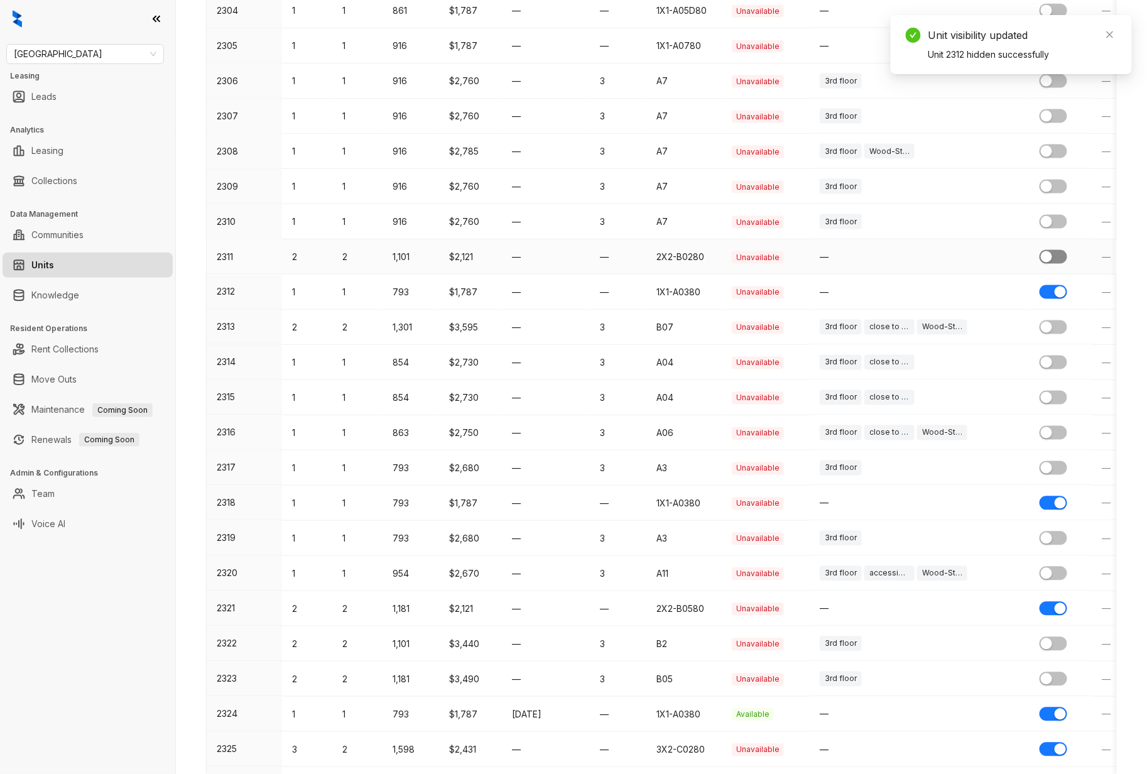
click at [1050, 255] on div "button" at bounding box center [1046, 256] width 11 height 11
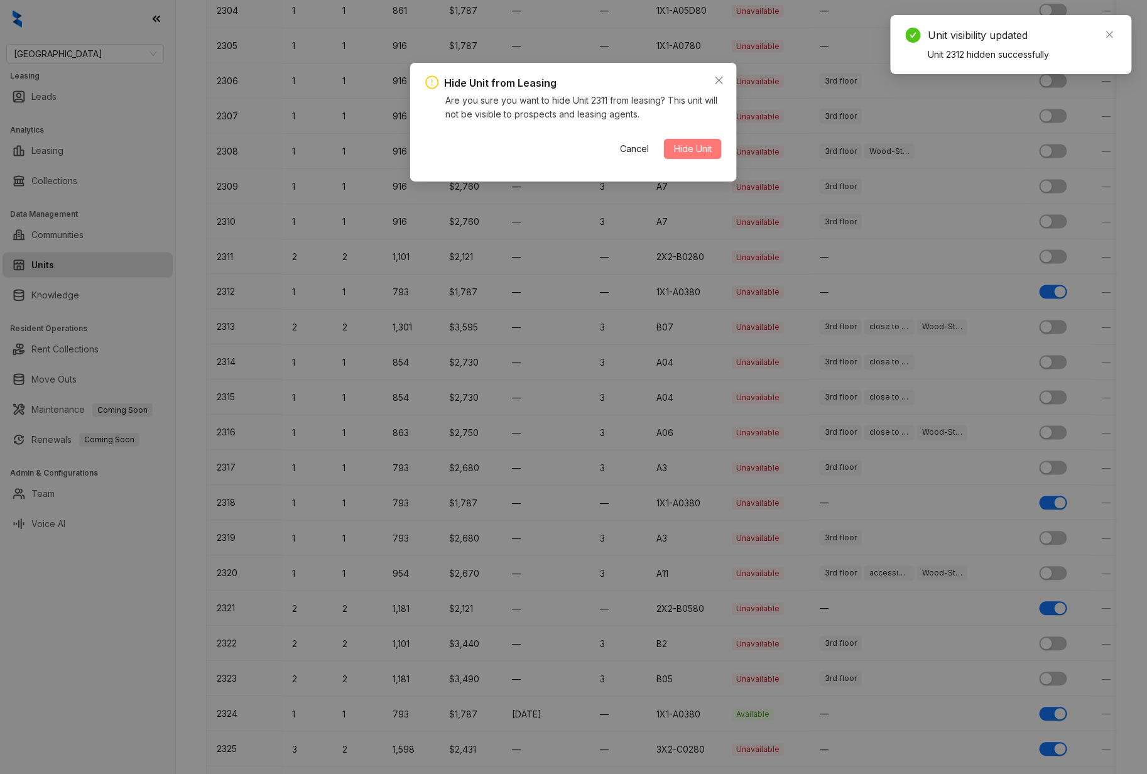
click at [684, 147] on span "Hide Unit" at bounding box center [693, 149] width 38 height 14
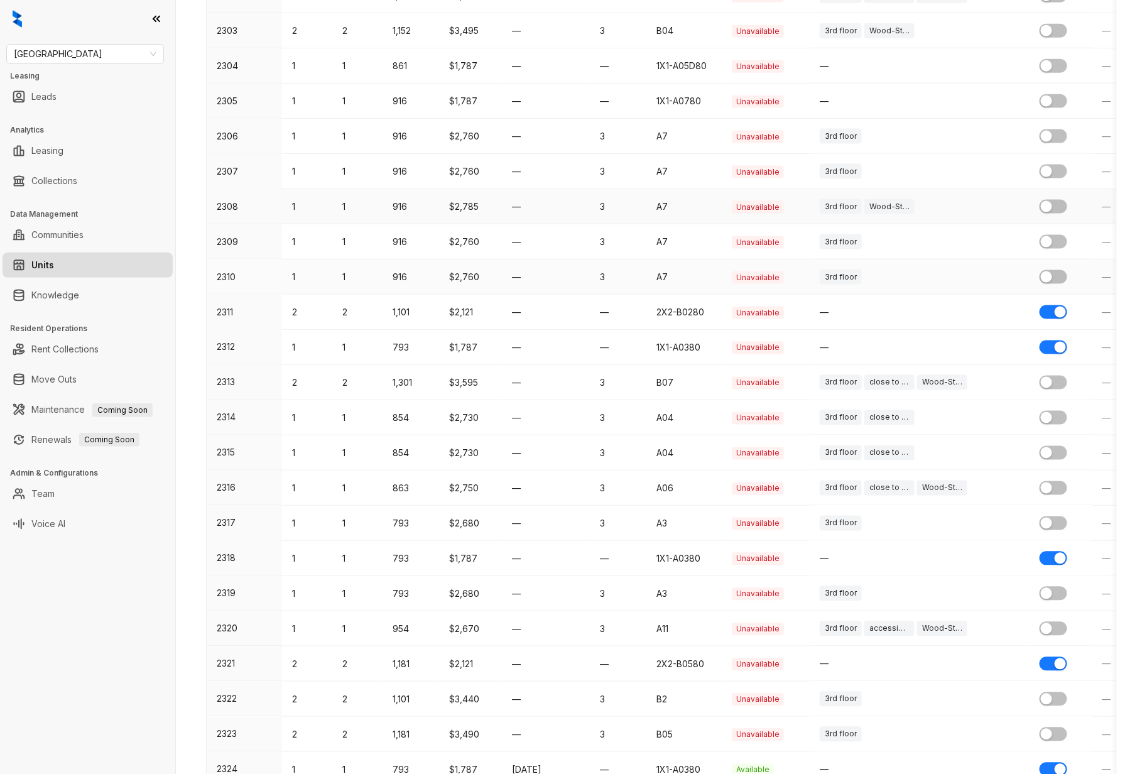
scroll to position [701, 0]
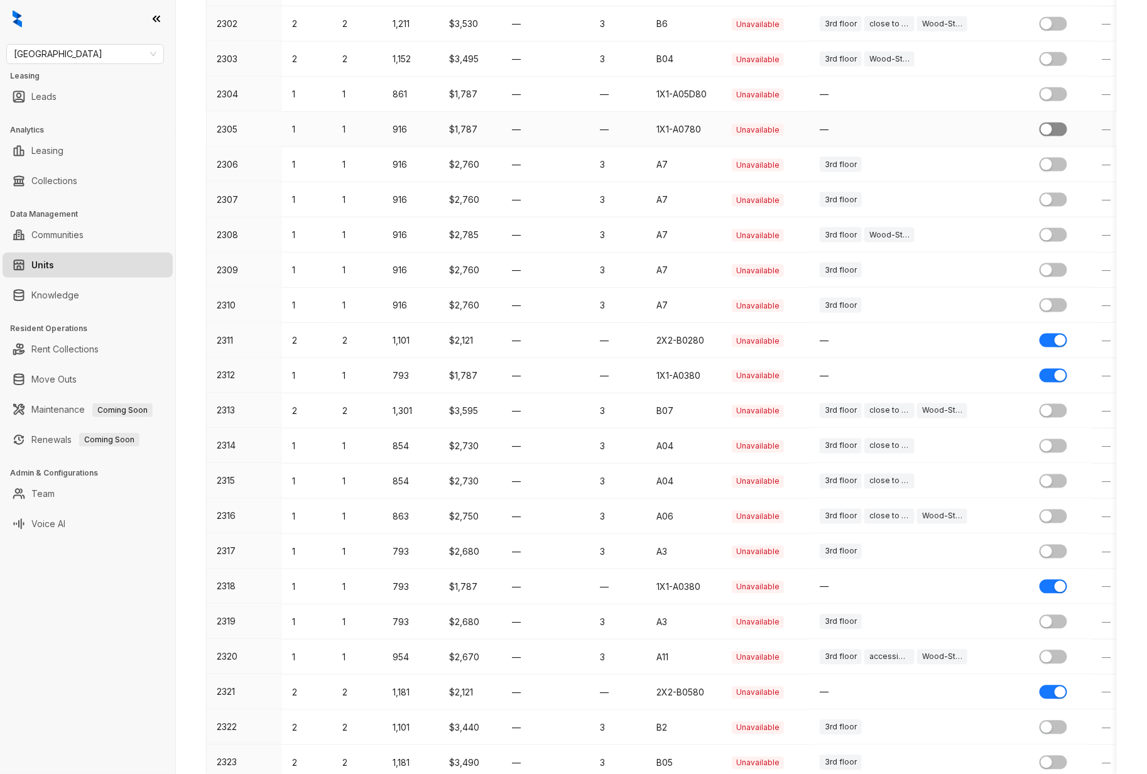
click at [1050, 129] on div "button" at bounding box center [1046, 129] width 11 height 11
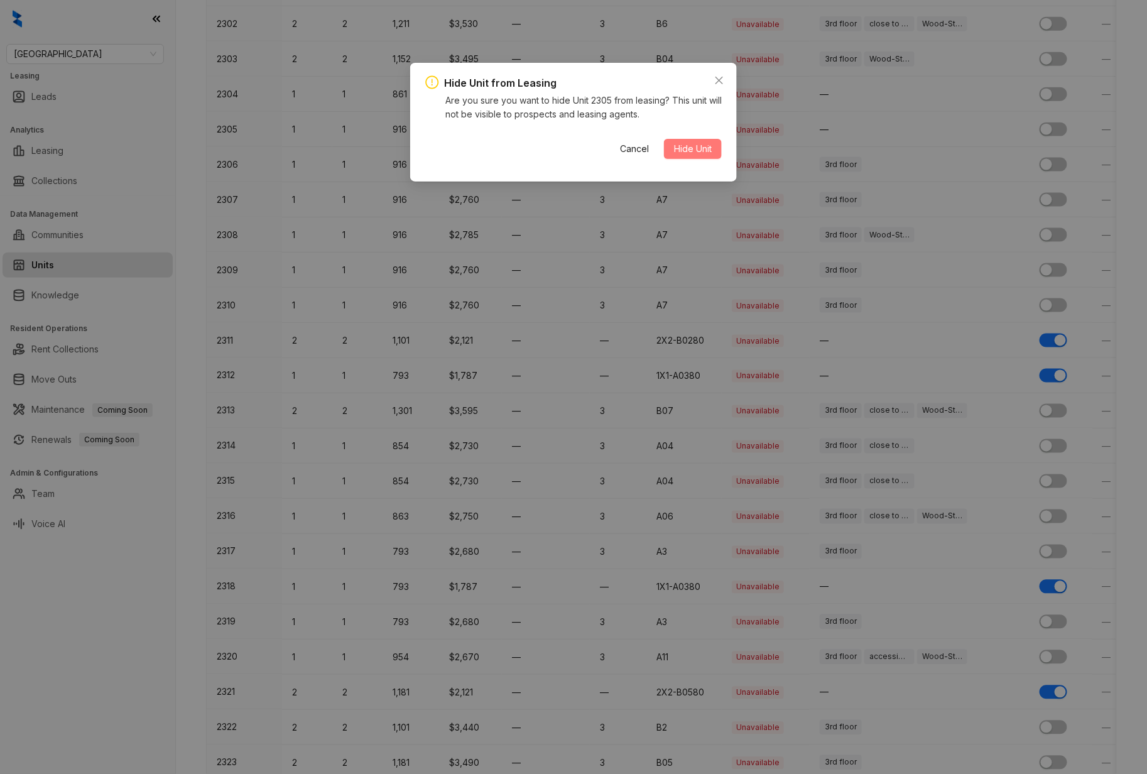
click at [693, 146] on span "Hide Unit" at bounding box center [693, 149] width 38 height 14
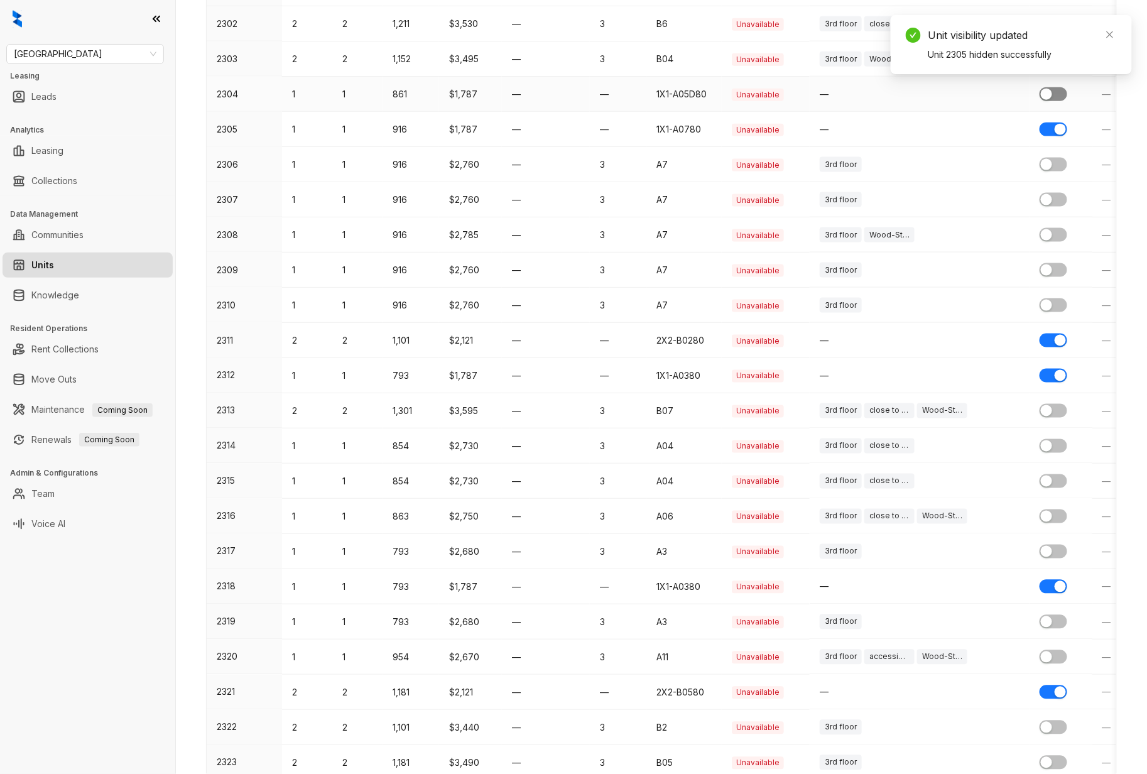
click at [1050, 89] on div "button" at bounding box center [1046, 94] width 11 height 11
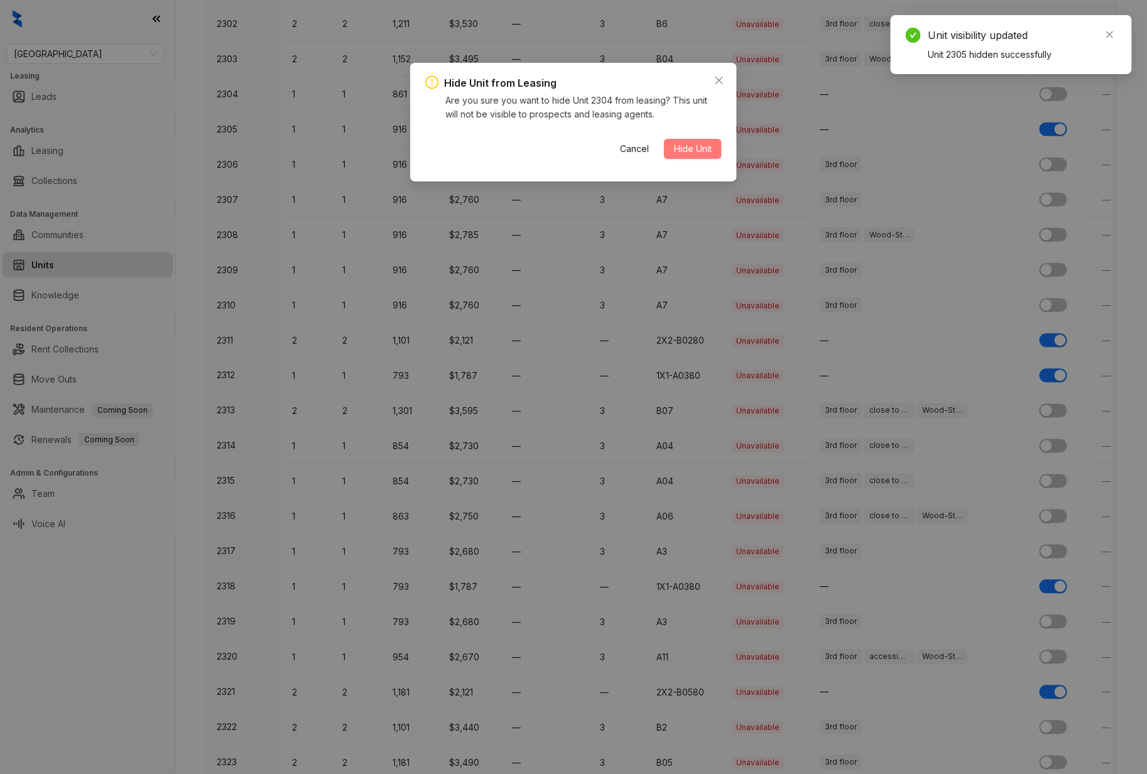
click at [687, 144] on span "Hide Unit" at bounding box center [693, 149] width 38 height 14
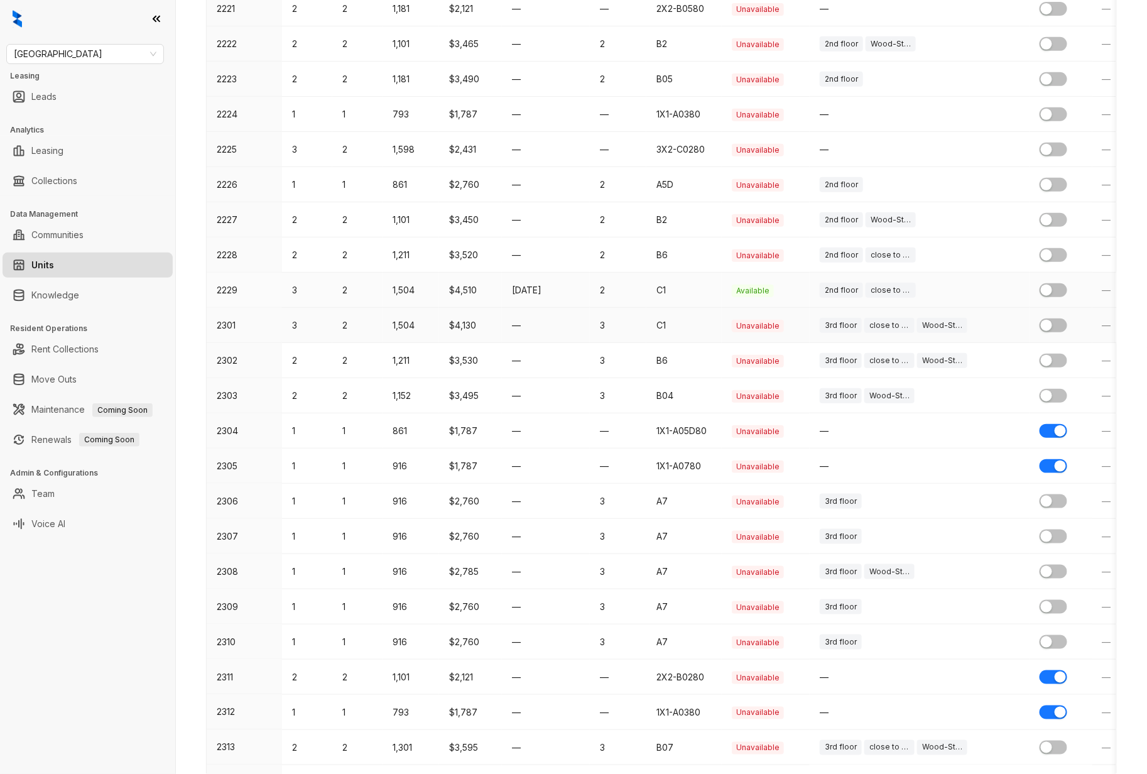
scroll to position [283, 0]
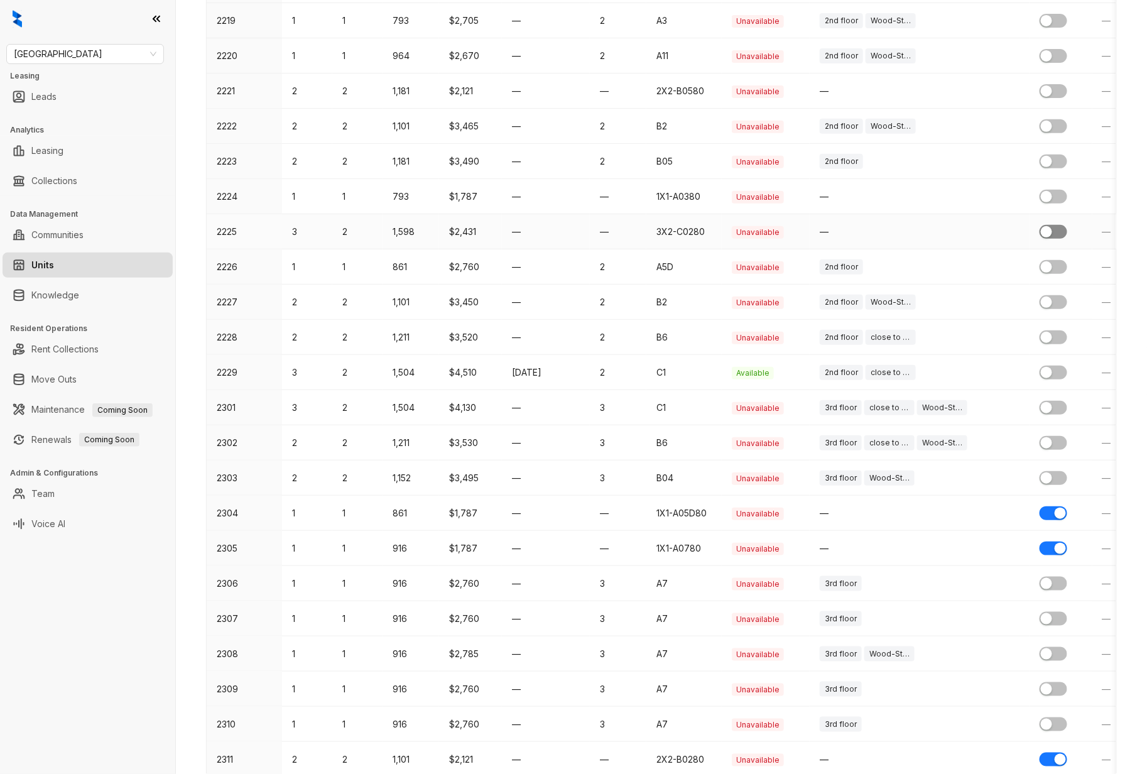
click at [1051, 231] on div "button" at bounding box center [1046, 231] width 11 height 11
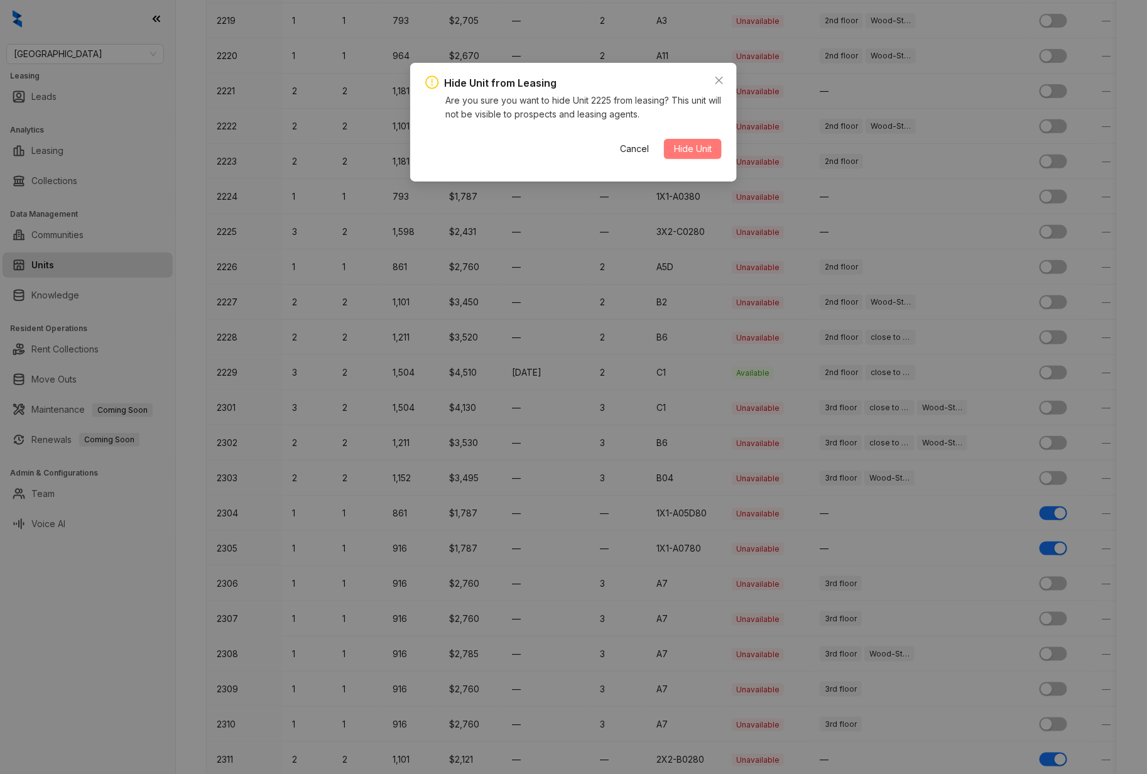
click at [686, 149] on span "Hide Unit" at bounding box center [693, 149] width 38 height 14
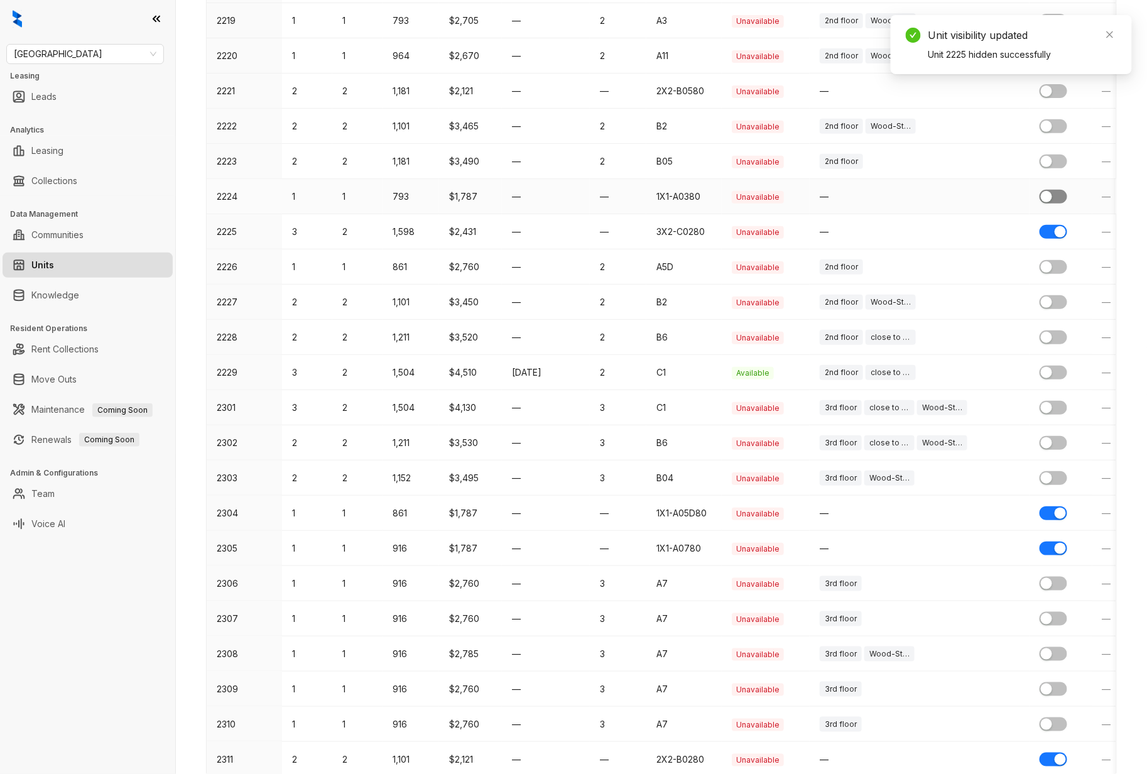
click at [1047, 198] on div "button" at bounding box center [1046, 196] width 11 height 11
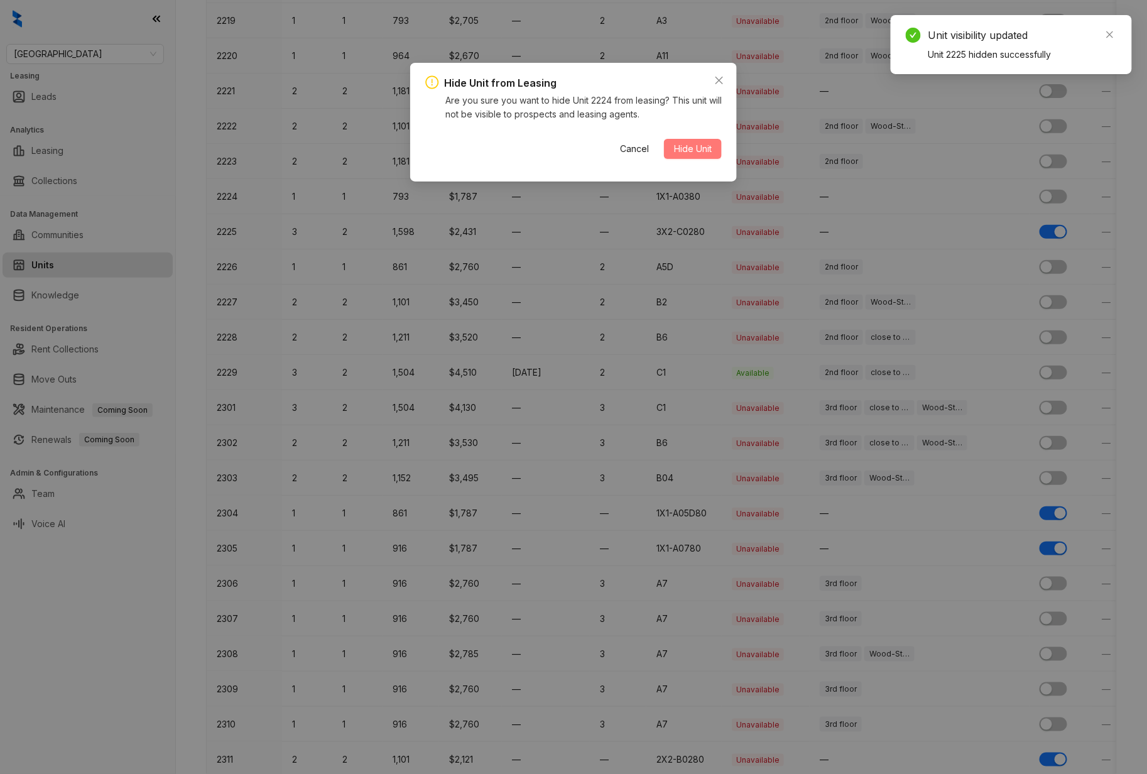
click at [693, 149] on span "Hide Unit" at bounding box center [693, 149] width 38 height 14
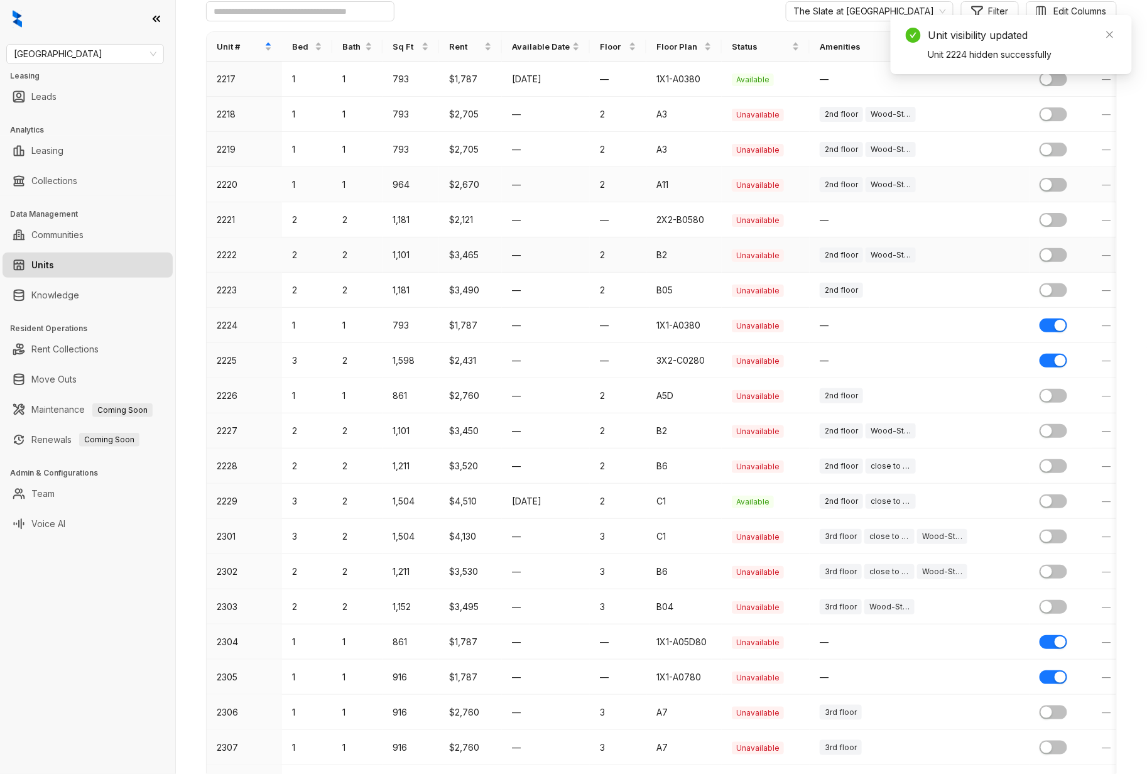
scroll to position [116, 0]
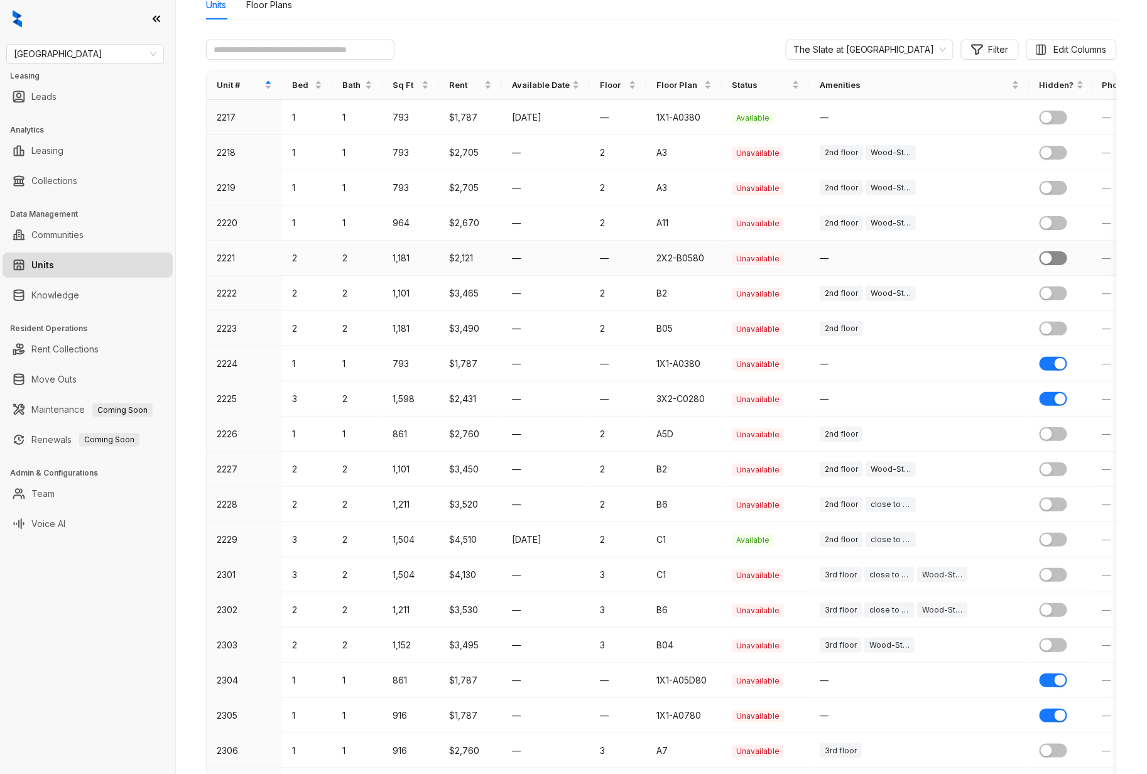
click at [1052, 259] on button "button" at bounding box center [1053, 258] width 28 height 14
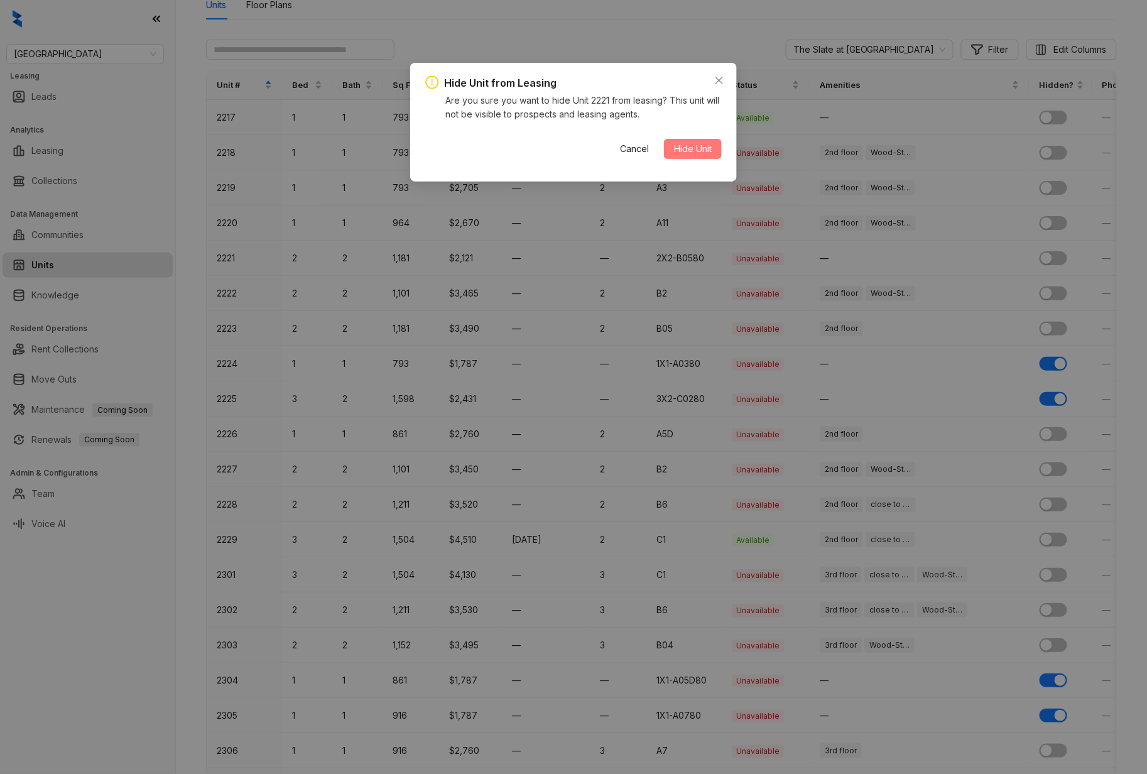
click at [684, 146] on span "Hide Unit" at bounding box center [693, 149] width 38 height 14
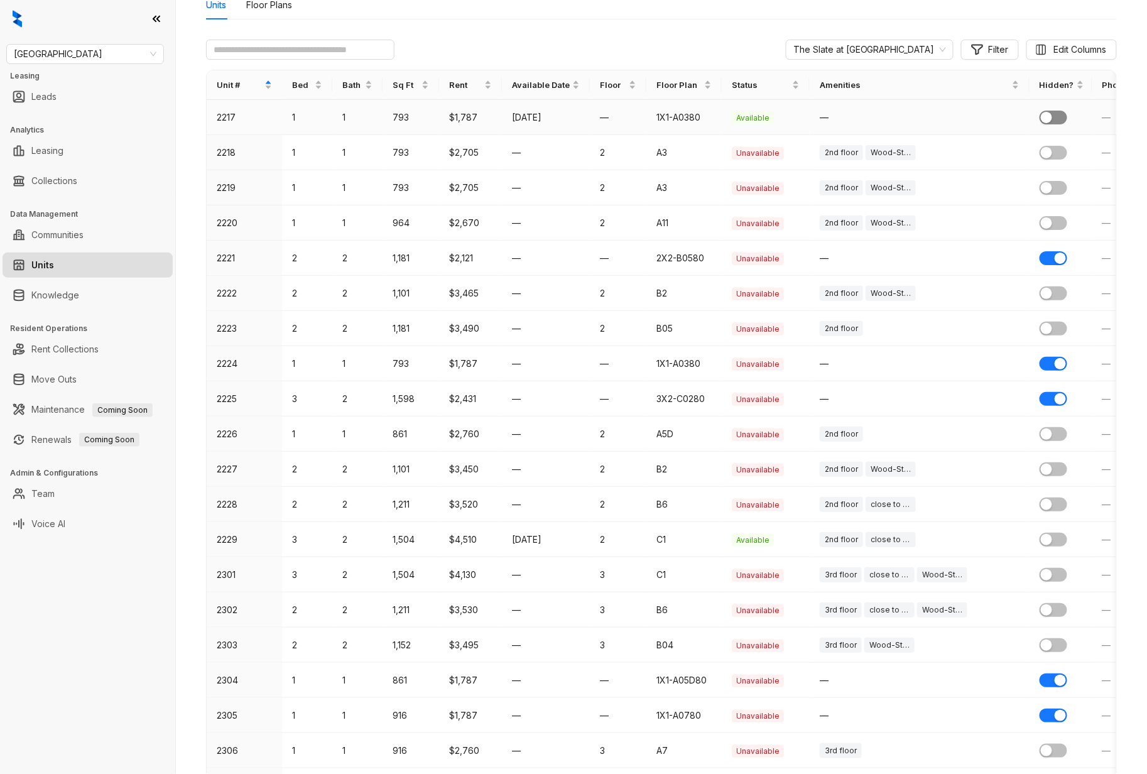
click at [1050, 116] on div "button" at bounding box center [1046, 117] width 11 height 11
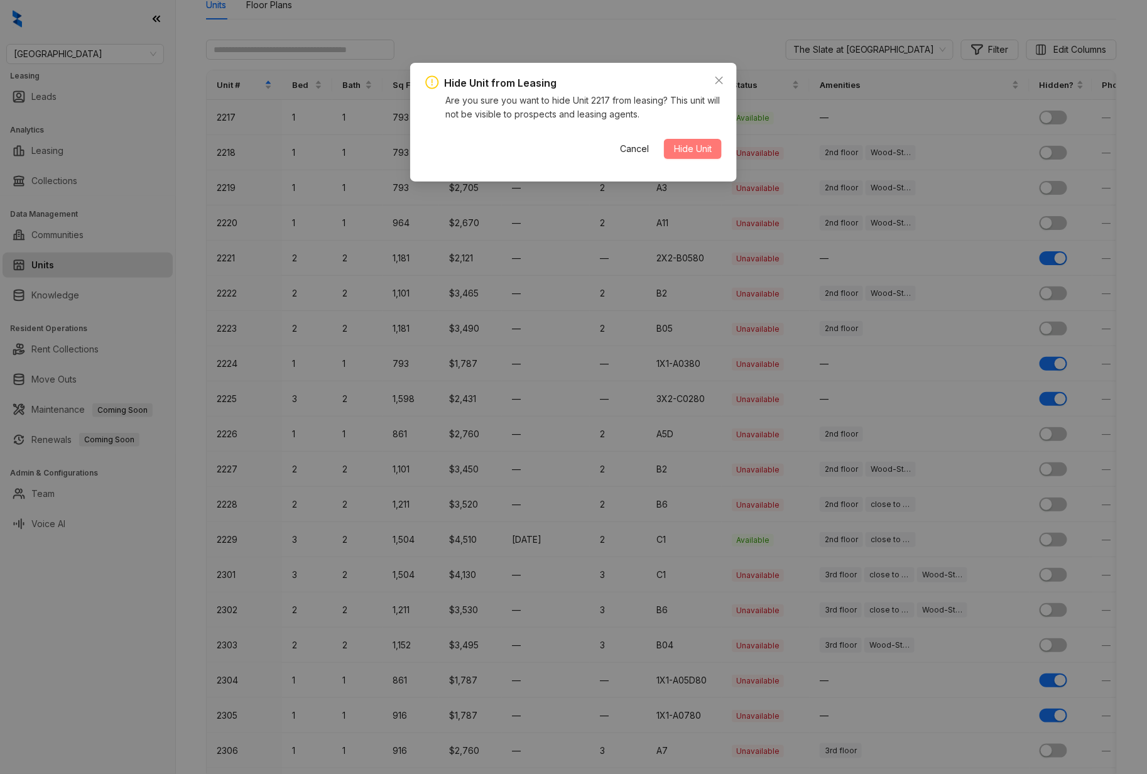
click at [707, 146] on span "Hide Unit" at bounding box center [693, 149] width 38 height 14
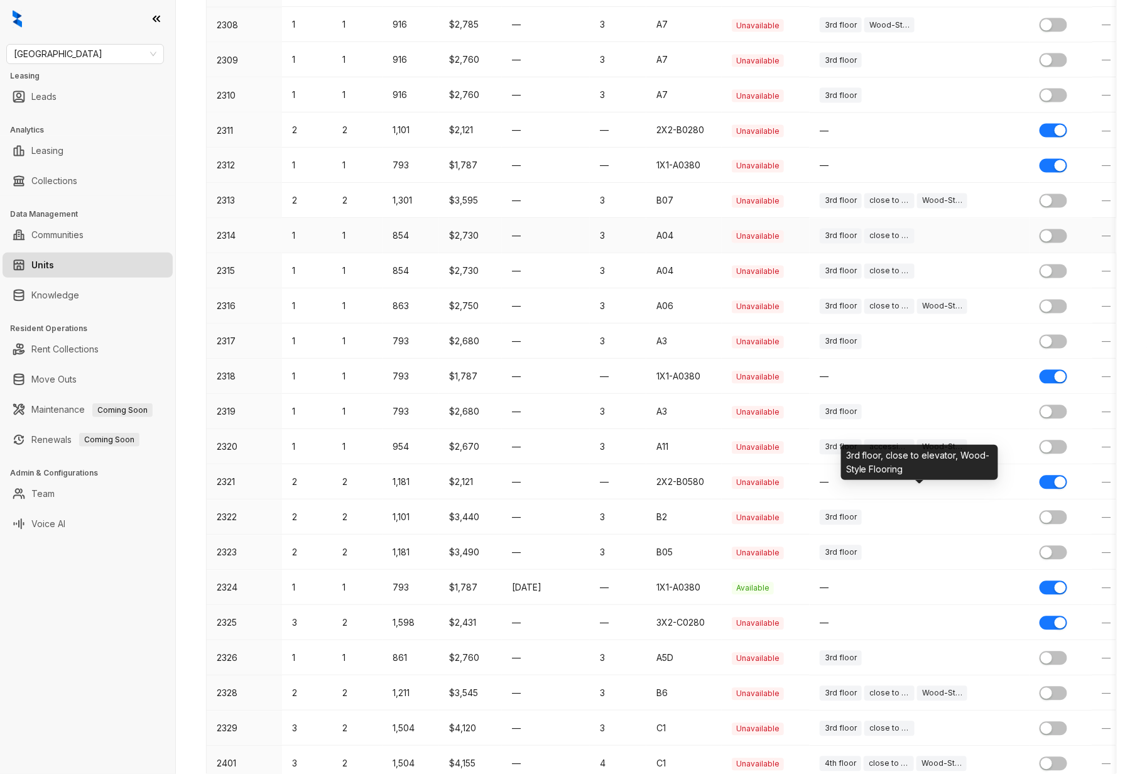
scroll to position [1287, 0]
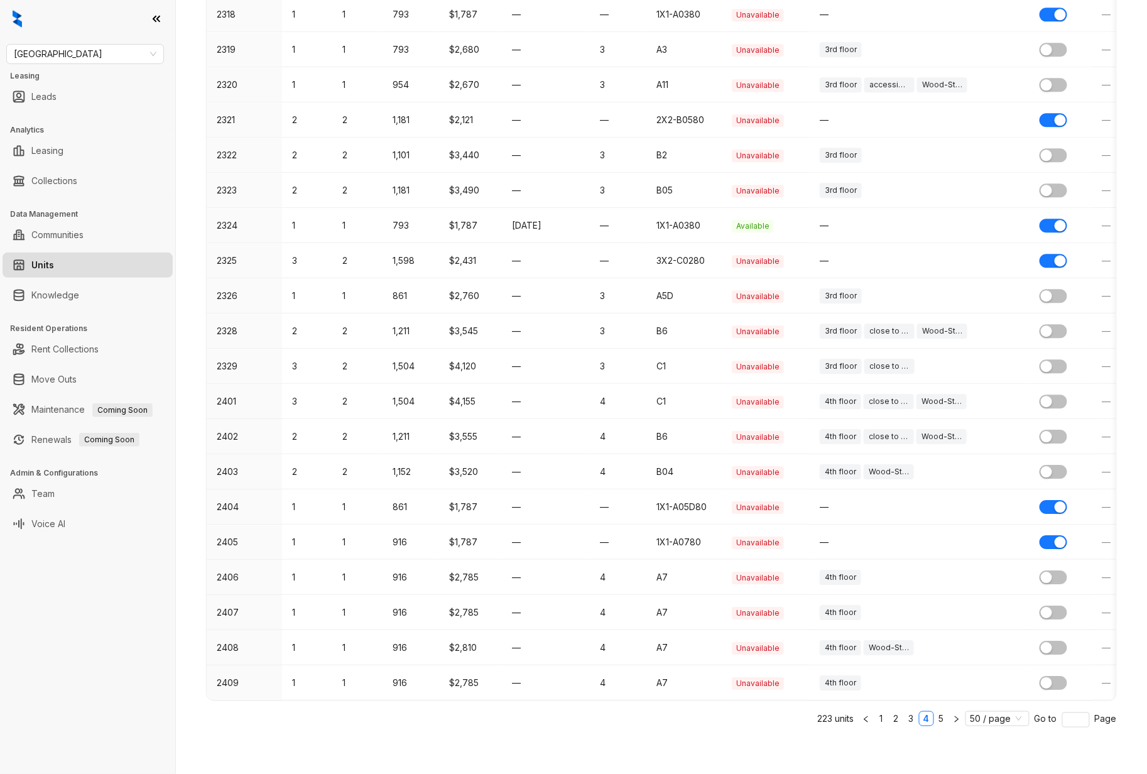
drag, startPoint x: 900, startPoint y: 716, endPoint x: 897, endPoint y: 708, distance: 8.5
click at [904, 717] on link "3" at bounding box center [911, 718] width 14 height 14
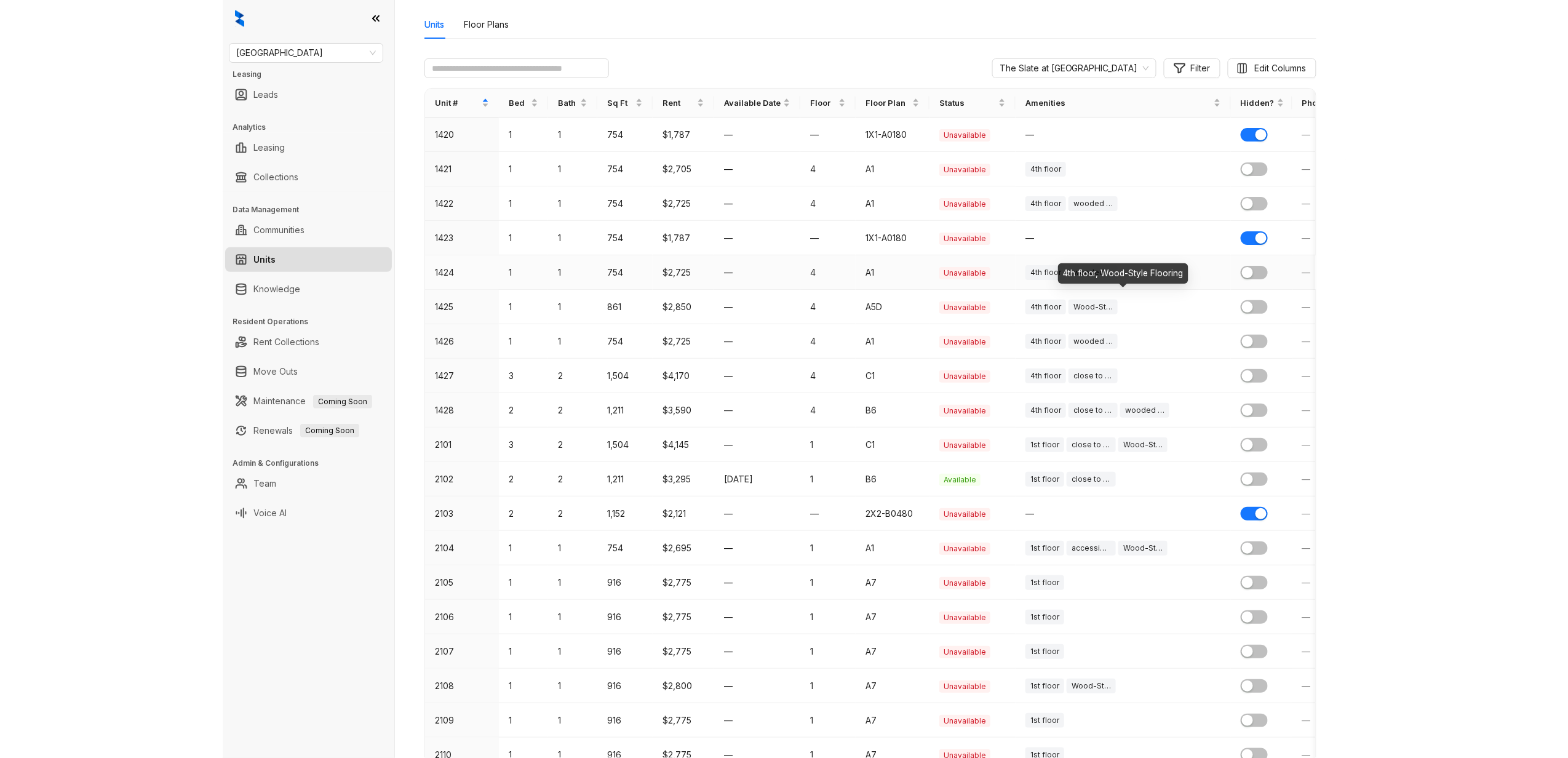
scroll to position [0, 0]
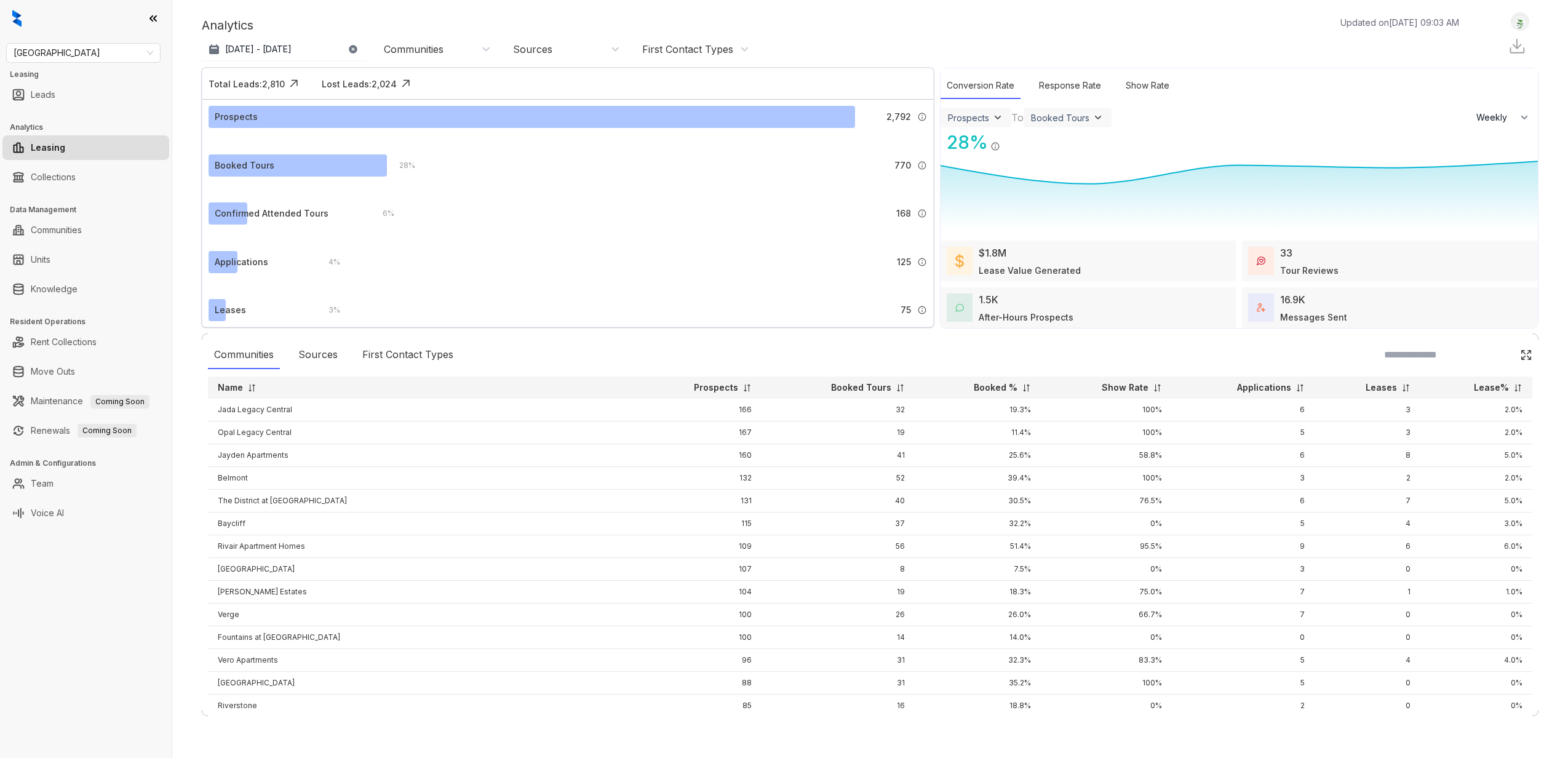
select select "******"
click at [50, 261] on link "Units" at bounding box center [40, 259] width 20 height 24
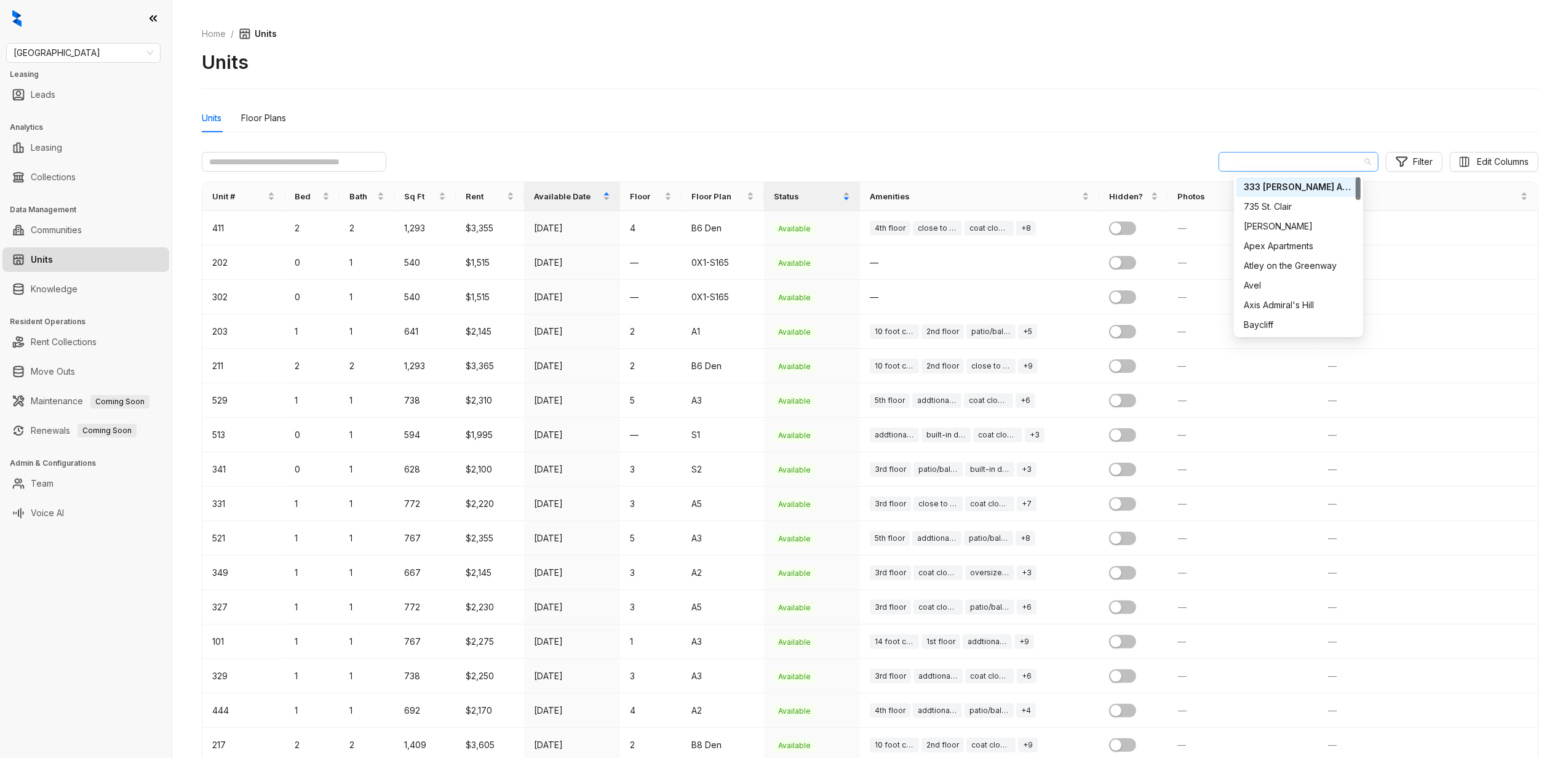
click at [1343, 161] on span "333 [PERSON_NAME] Apartments" at bounding box center [1299, 162] width 145 height 19
click at [1307, 158] on span "333 [PERSON_NAME] Apartments" at bounding box center [1299, 162] width 145 height 19
click at [1308, 160] on span "333 [PERSON_NAME] Apartments" at bounding box center [1299, 162] width 145 height 19
type input "***"
click at [1325, 185] on div "The Slate at [GEOGRAPHIC_DATA]" at bounding box center [1299, 187] width 110 height 14
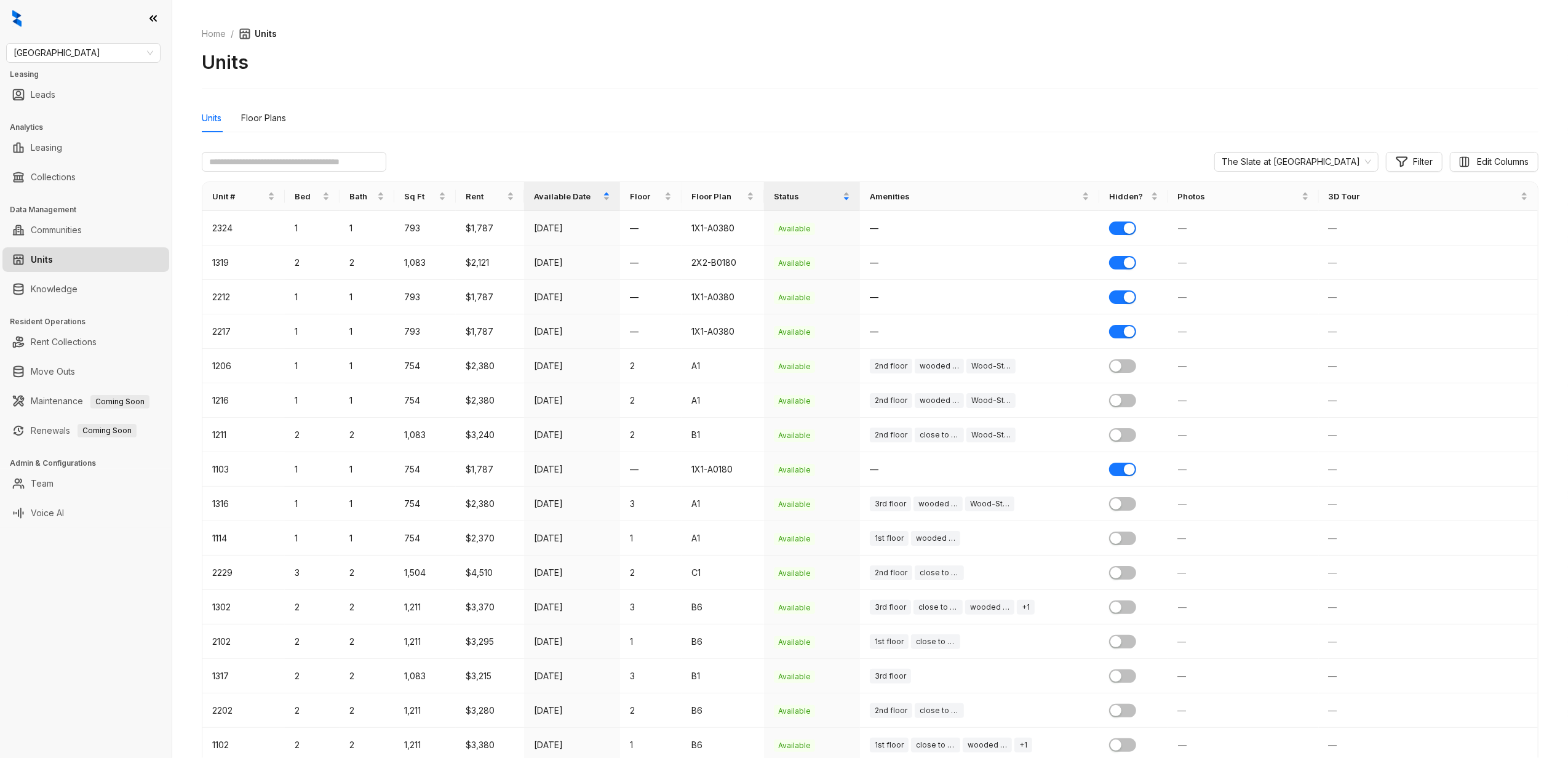
click at [532, 50] on div "Units" at bounding box center [870, 62] width 1337 height 24
click at [1112, 364] on div "button" at bounding box center [1115, 365] width 11 height 11
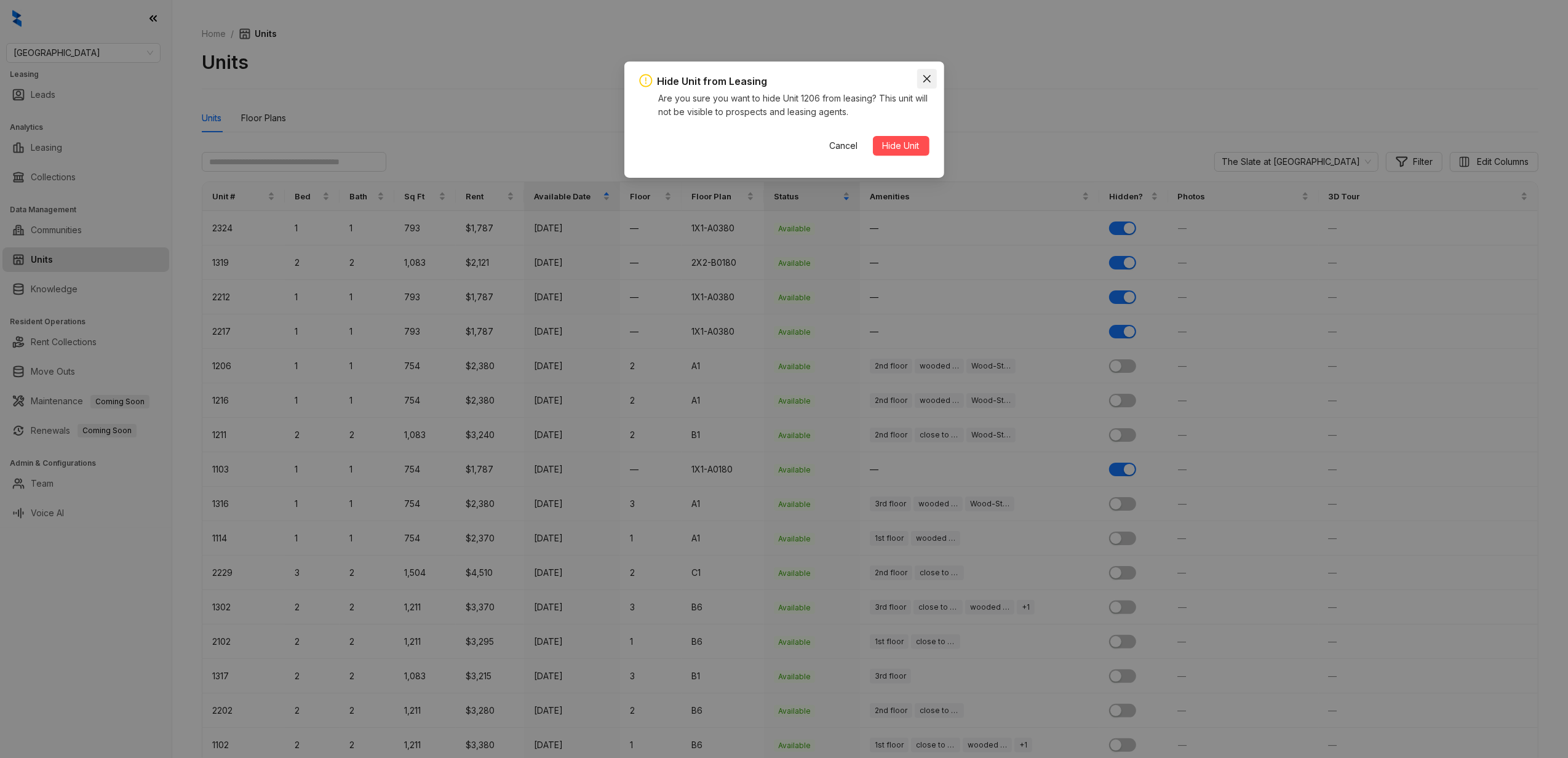
click at [928, 77] on icon "close" at bounding box center [927, 78] width 10 height 10
